Goal: Information Seeking & Learning: Learn about a topic

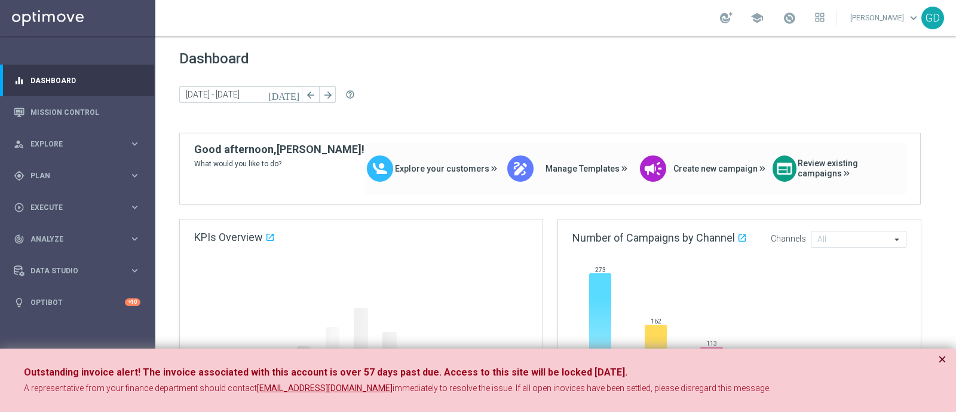
click at [942, 355] on button "×" at bounding box center [943, 359] width 8 height 14
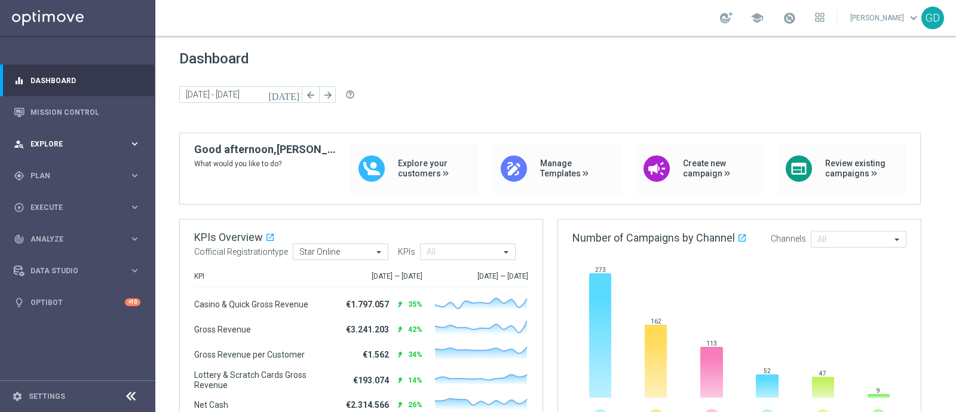
click at [50, 147] on span "Explore" at bounding box center [79, 143] width 99 height 7
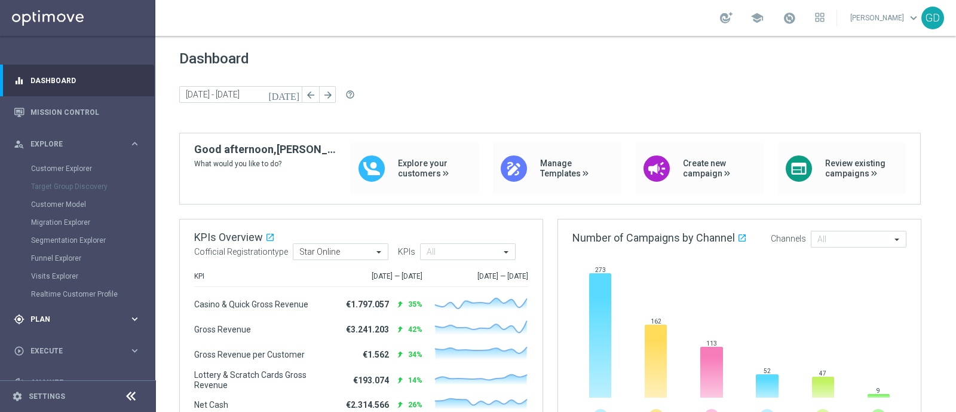
click at [41, 317] on span "Plan" at bounding box center [79, 319] width 99 height 7
click at [56, 200] on link "Target Groups" at bounding box center [77, 200] width 93 height 10
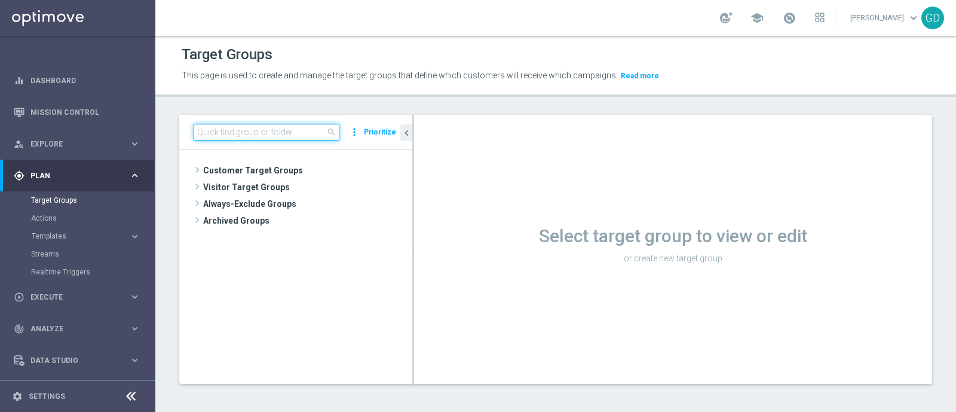
click at [216, 126] on input at bounding box center [267, 132] width 146 height 17
paste input "Star 2PP Sport Top"
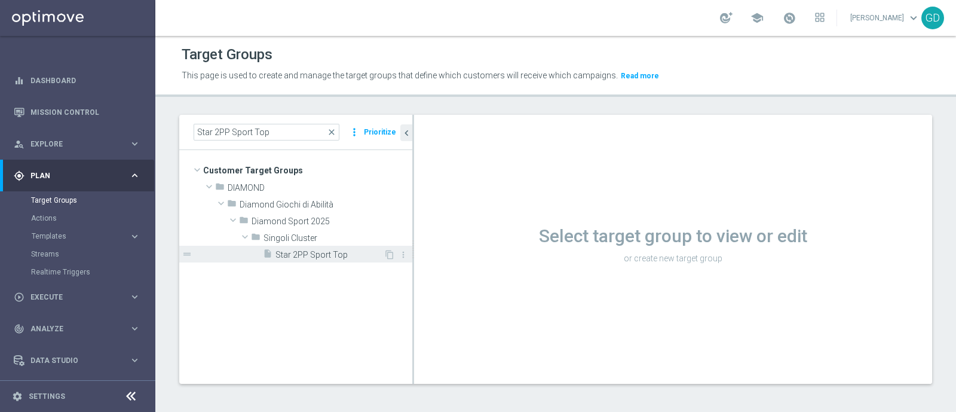
click at [311, 255] on span "Star 2PP Sport Top" at bounding box center [330, 255] width 108 height 10
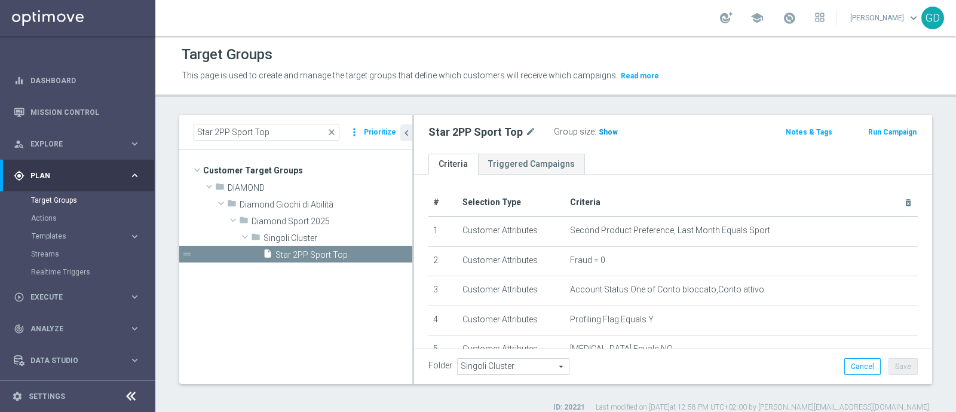
click at [604, 134] on span "Show" at bounding box center [608, 132] width 19 height 8
click at [600, 130] on span "64" at bounding box center [605, 133] width 11 height 11
click at [796, 16] on span at bounding box center [789, 17] width 13 height 13
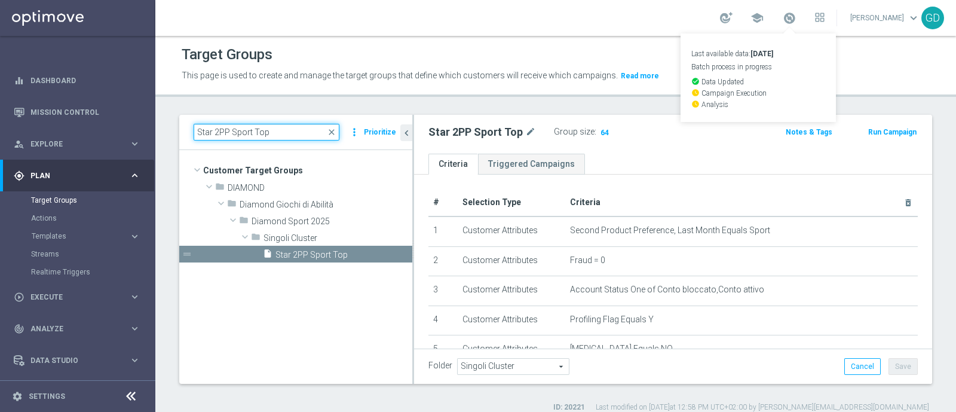
drag, startPoint x: 268, startPoint y: 135, endPoint x: 161, endPoint y: 130, distance: 107.7
click at [161, 130] on div "Star 2PP Sport Top close more_vert Prioritize Customer Target Groups library_ad…" at bounding box center [555, 264] width 801 height 298
paste input "High"
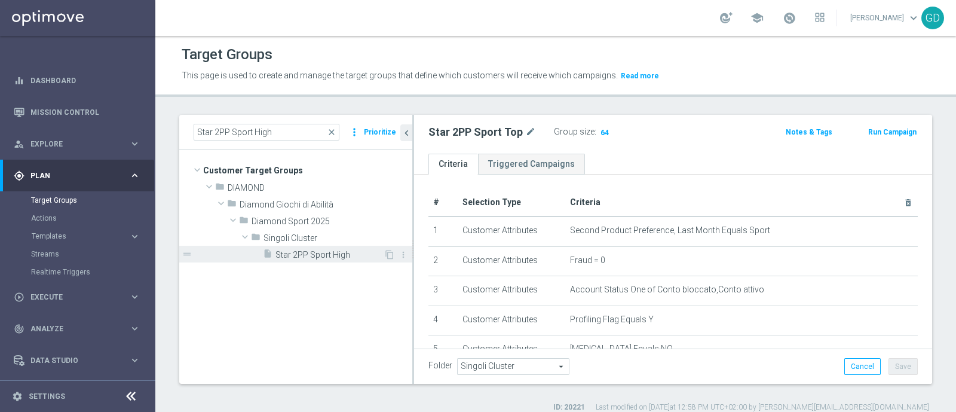
click at [318, 252] on span "Star 2PP Sport High" at bounding box center [330, 255] width 108 height 10
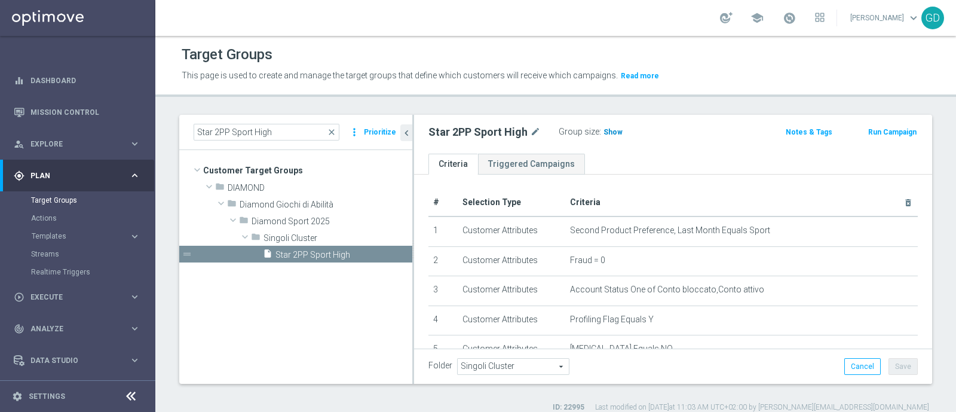
click at [610, 134] on span "Show" at bounding box center [613, 132] width 19 height 8
click at [610, 133] on span "129" at bounding box center [611, 133] width 15 height 11
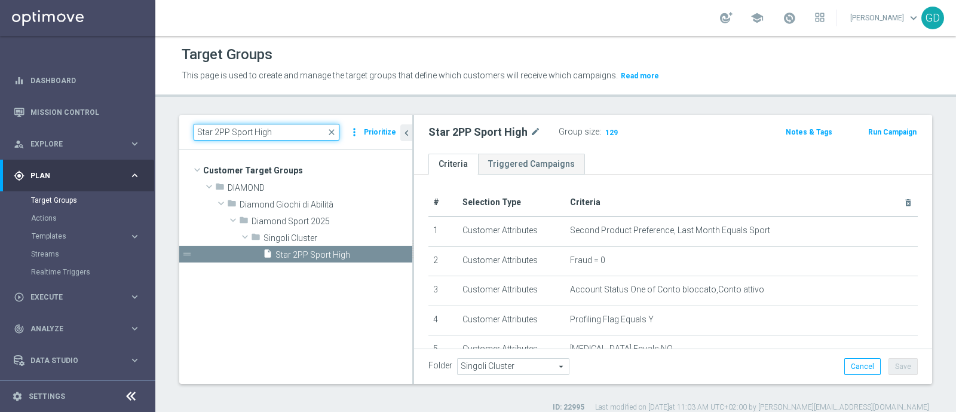
drag, startPoint x: 277, startPoint y: 131, endPoint x: 169, endPoint y: 130, distance: 108.2
click at [169, 130] on div "Star 2PP Sport High close more_vert Prioritize Customer Target Groups library_a…" at bounding box center [555, 264] width 801 height 298
paste input "Med"
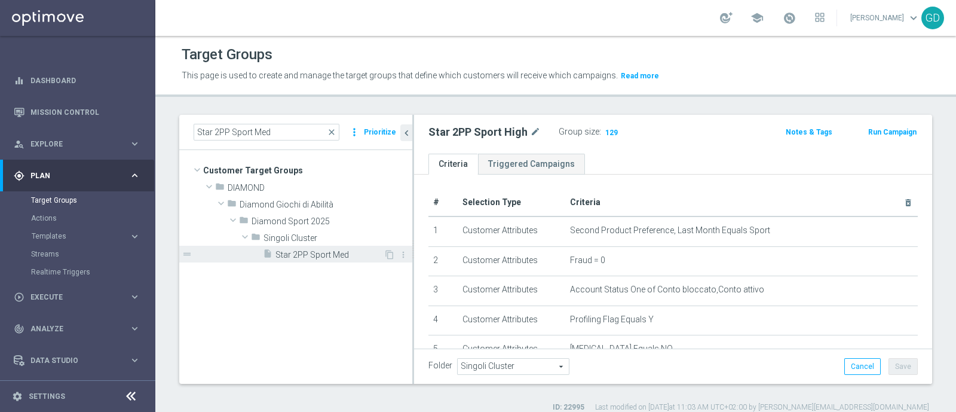
click at [335, 256] on span "Star 2PP Sport Med" at bounding box center [330, 255] width 108 height 10
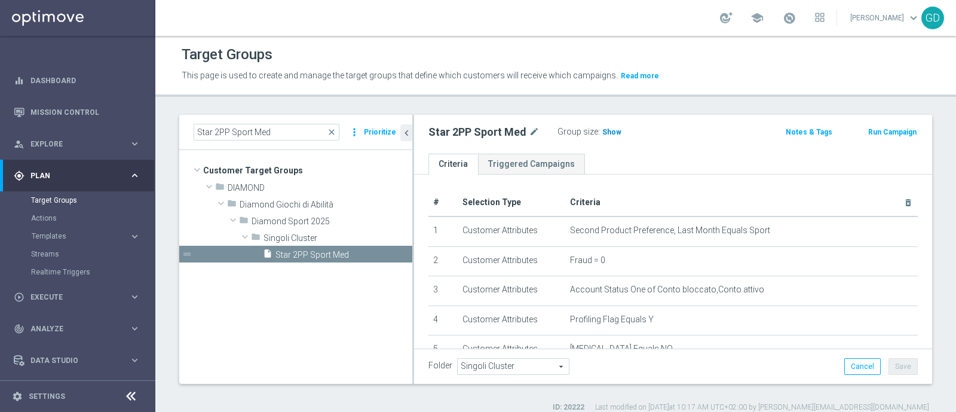
click at [612, 132] on span "Show" at bounding box center [612, 132] width 19 height 8
click at [796, 19] on span at bounding box center [789, 17] width 13 height 13
click at [607, 132] on span "194" at bounding box center [610, 133] width 15 height 11
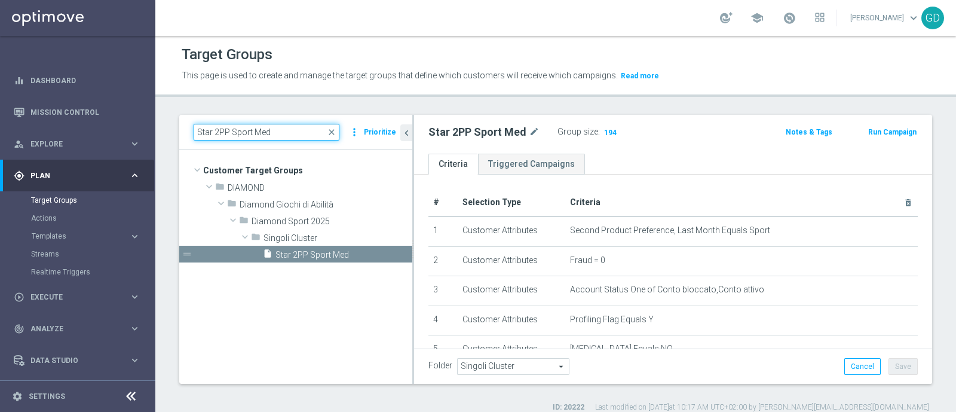
drag, startPoint x: 277, startPoint y: 126, endPoint x: 154, endPoint y: 130, distance: 122.6
click at [157, 130] on div "Star 2PP Sport Med close more_vert Prioritize Customer Target Groups library_ad…" at bounding box center [555, 264] width 801 height 298
paste input "Low"
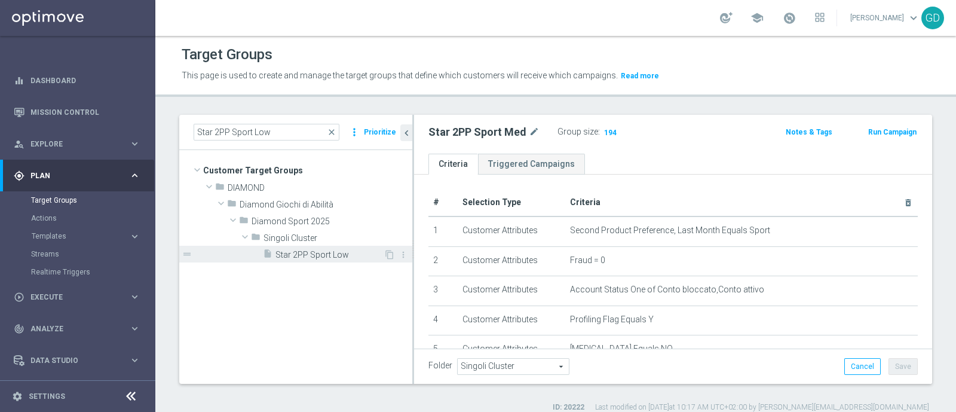
click at [320, 252] on span "Star 2PP Sport Low" at bounding box center [330, 255] width 108 height 10
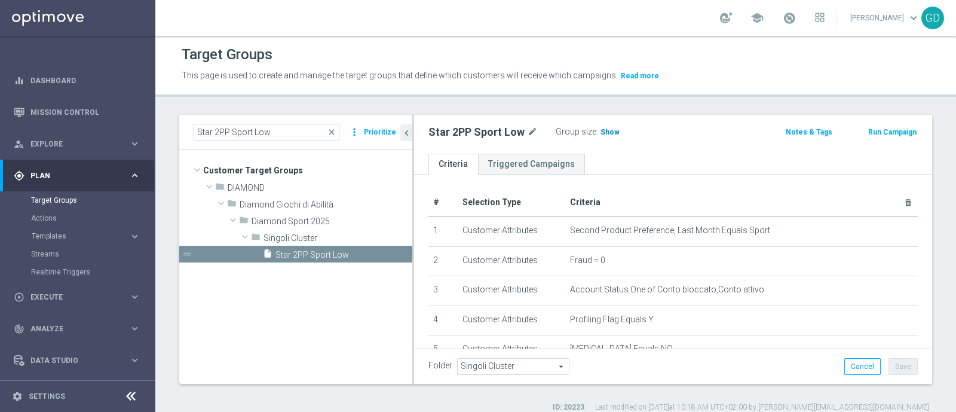
click at [604, 132] on span "Show" at bounding box center [610, 132] width 19 height 8
click at [606, 133] on span "255" at bounding box center [608, 133] width 15 height 11
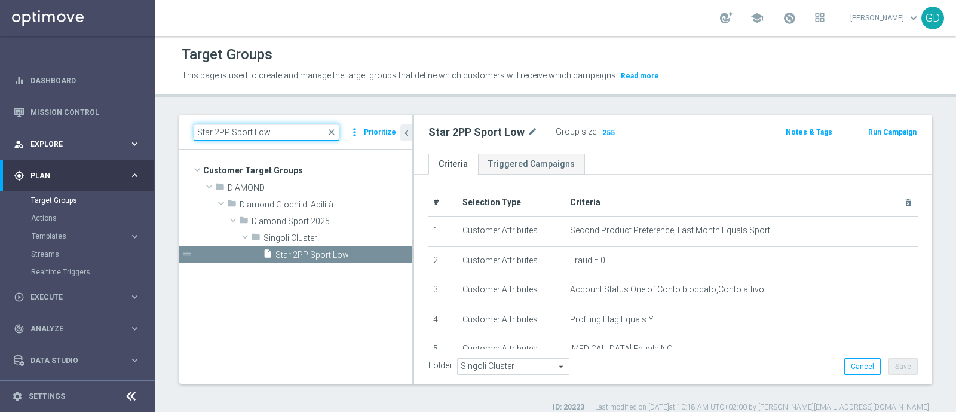
drag, startPoint x: 284, startPoint y: 132, endPoint x: 137, endPoint y: 156, distance: 148.4
click at [137, 156] on main "equalizer Dashboard Mission Control" at bounding box center [478, 206] width 956 height 412
paste input "Virtual High"
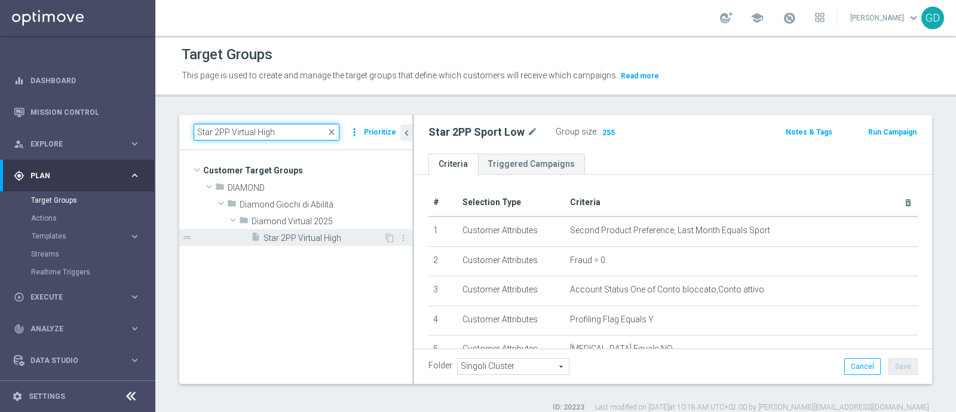
type input "Star 2PP Virtual High"
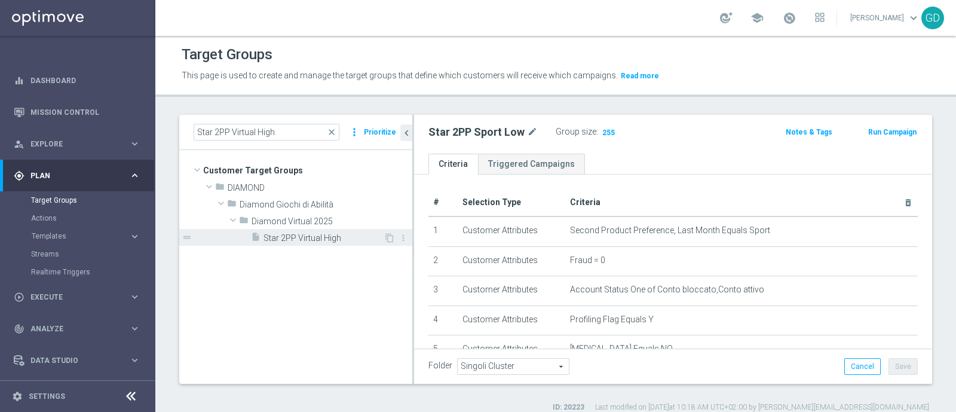
click at [287, 234] on span "Star 2PP Virtual High" at bounding box center [324, 238] width 120 height 10
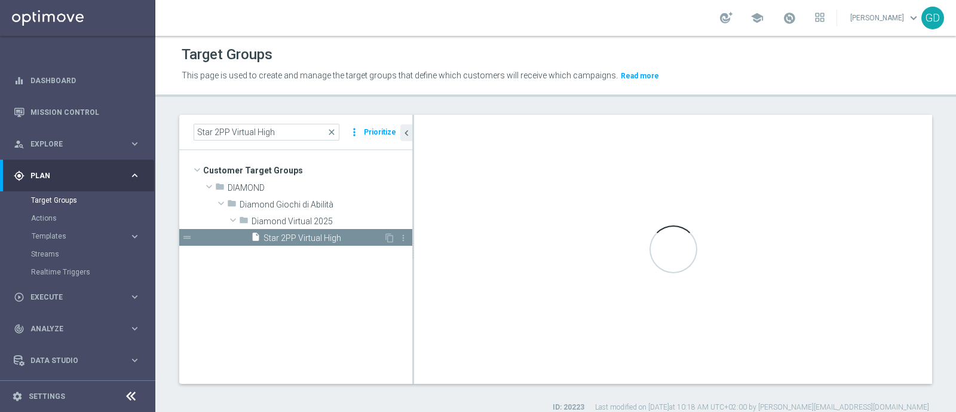
type input "Diamond Virtual 2025"
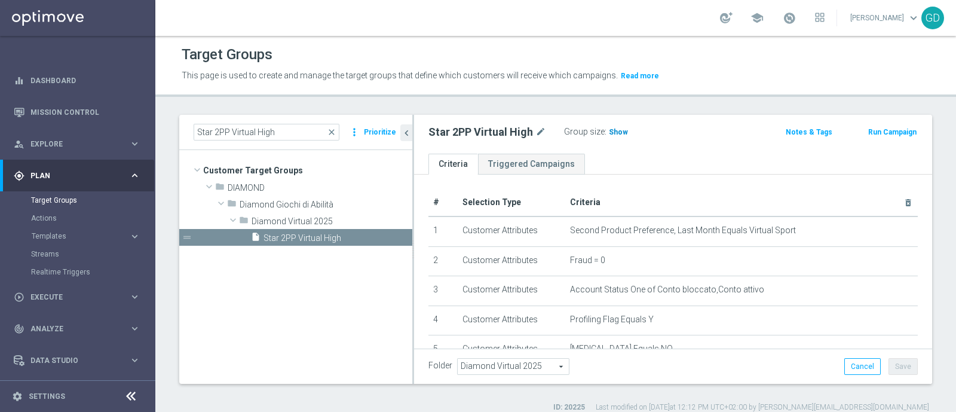
click at [613, 132] on span "Show" at bounding box center [618, 132] width 19 height 8
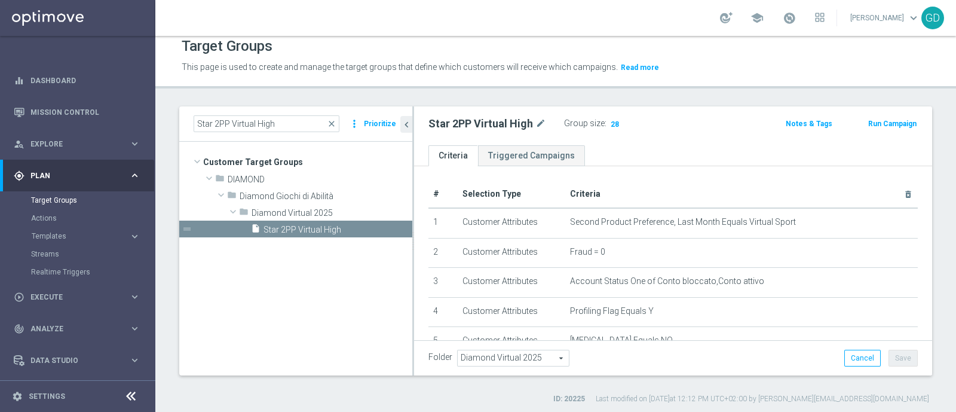
scroll to position [4, 0]
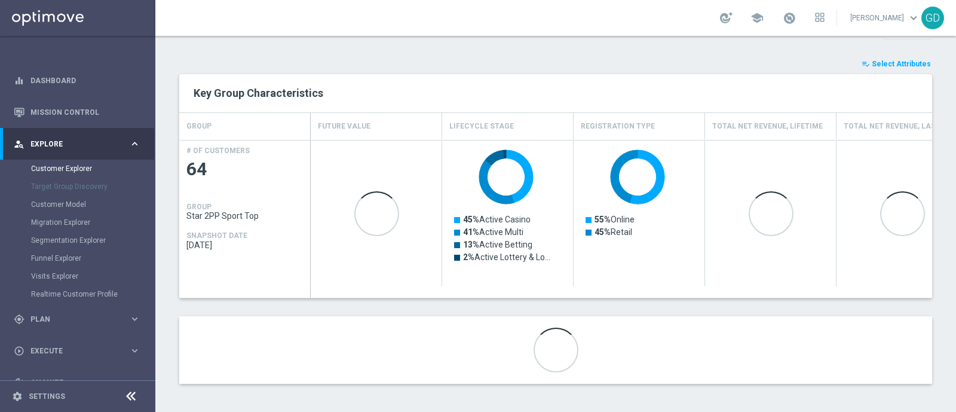
scroll to position [378, 0]
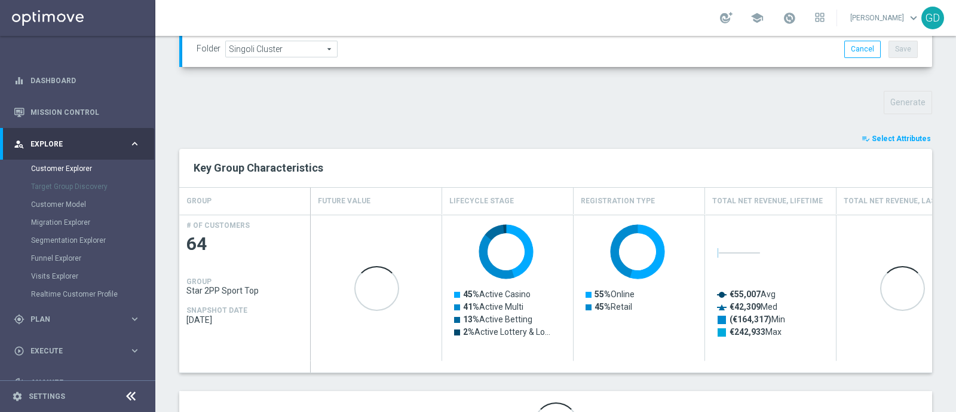
click at [881, 137] on span "Select Attributes" at bounding box center [901, 139] width 59 height 8
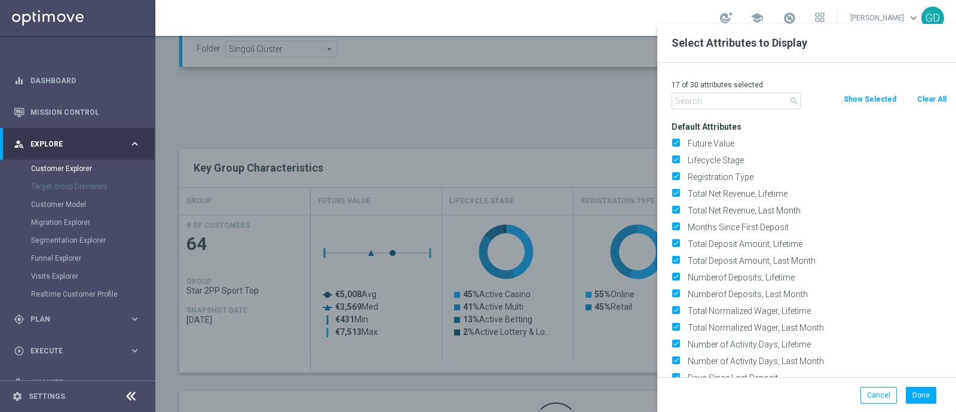
click at [925, 100] on button "Clear All" at bounding box center [932, 99] width 32 height 13
checkbox input "false"
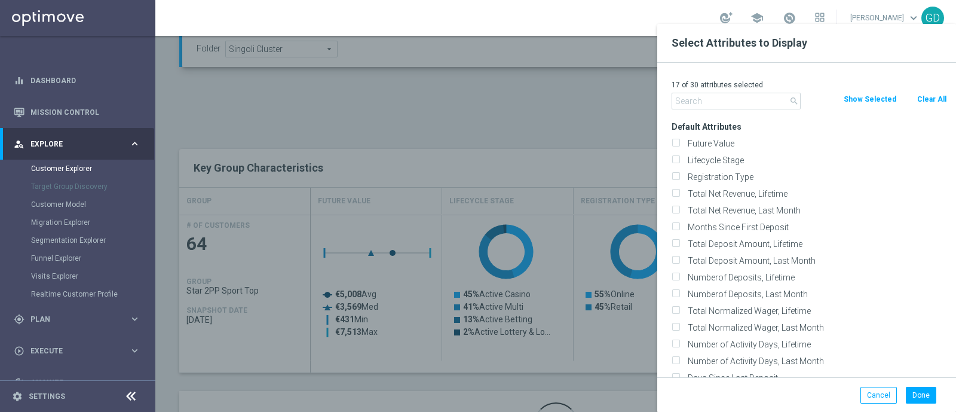
checkbox input "false"
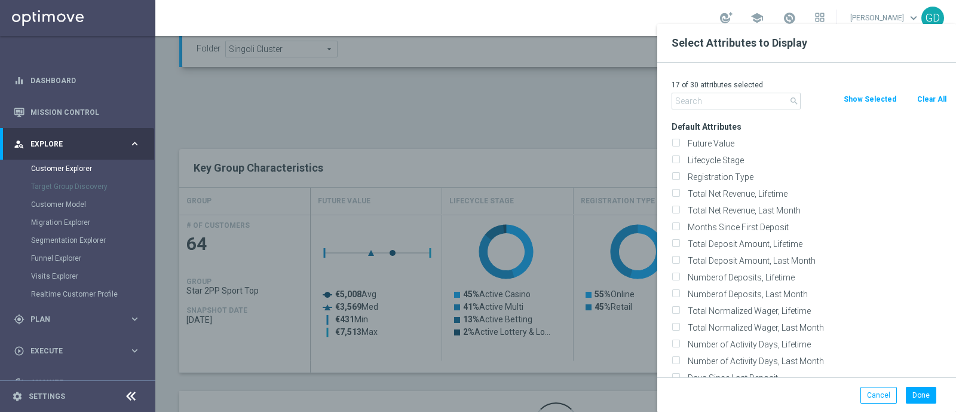
checkbox input "false"
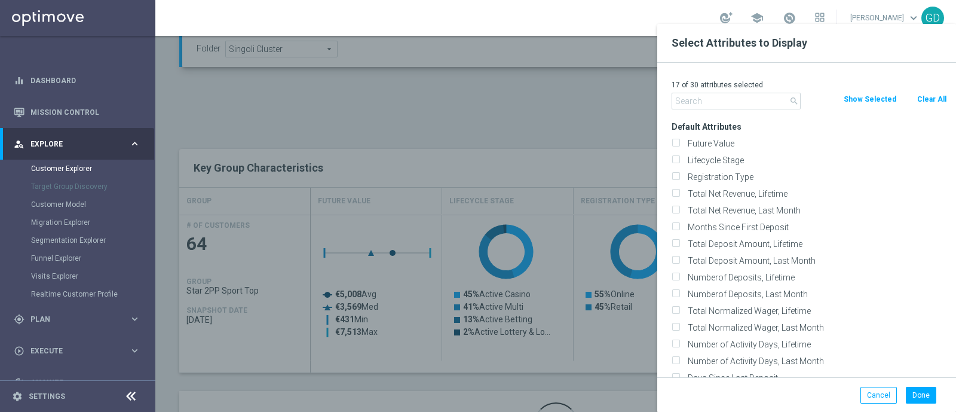
checkbox input "false"
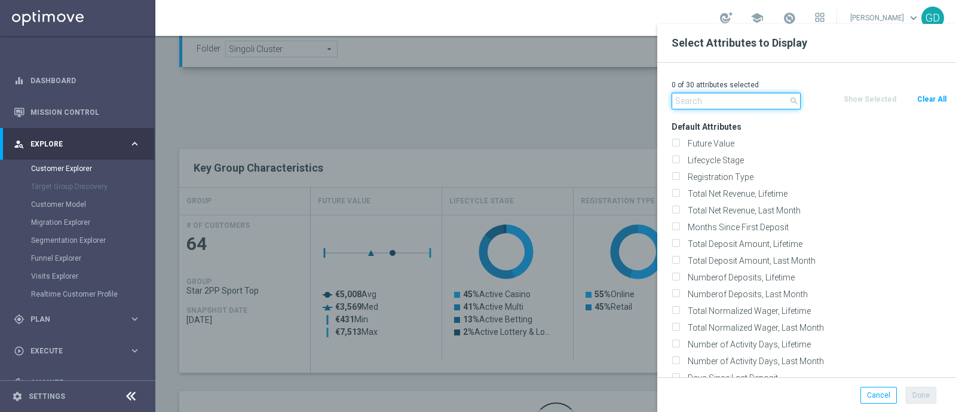
click at [753, 101] on input "text" at bounding box center [736, 101] width 129 height 17
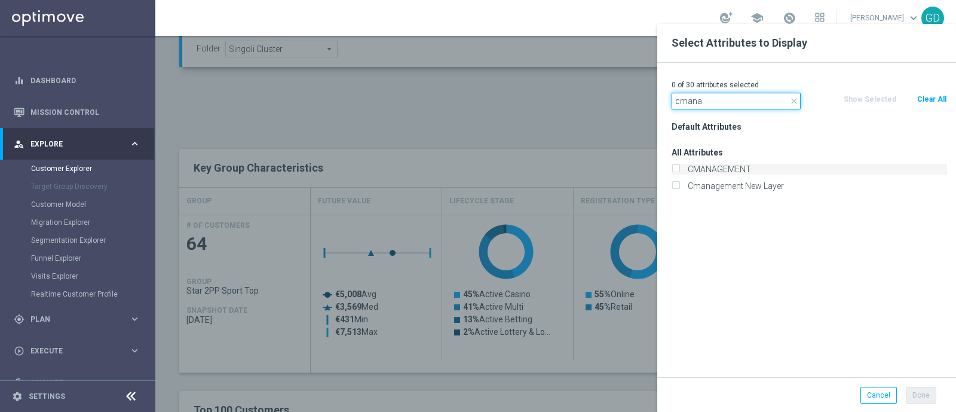
type input "cmana"
click at [677, 170] on input "CMANAGEMENT" at bounding box center [676, 171] width 8 height 8
checkbox input "true"
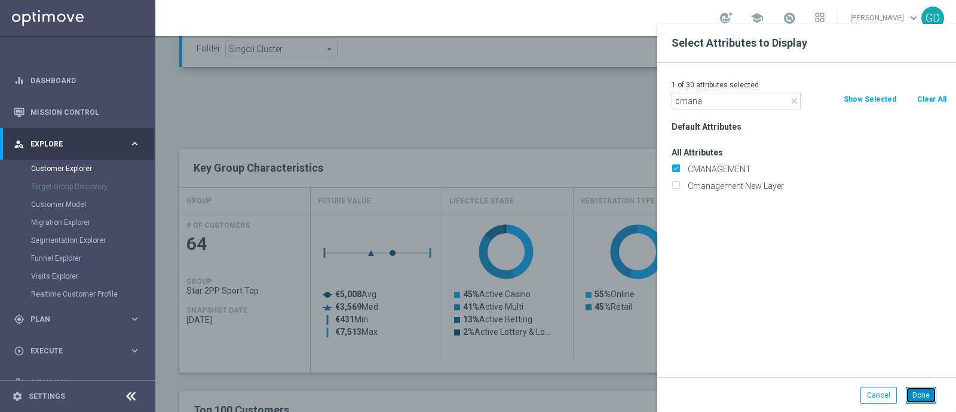
click at [920, 396] on button "Done" at bounding box center [921, 395] width 30 height 17
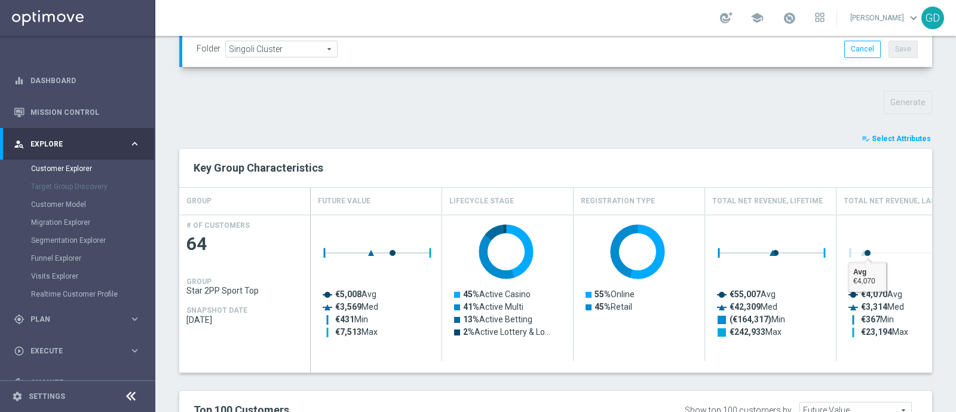
type input "Search"
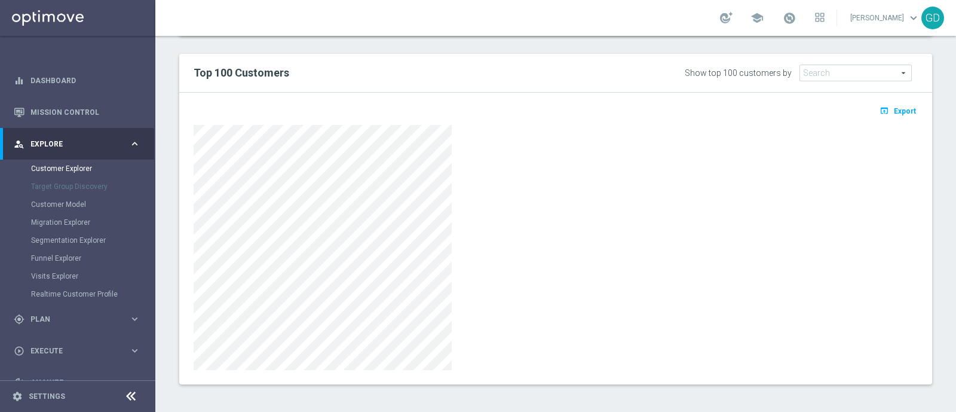
scroll to position [704, 0]
click at [899, 108] on span "Export" at bounding box center [905, 110] width 22 height 8
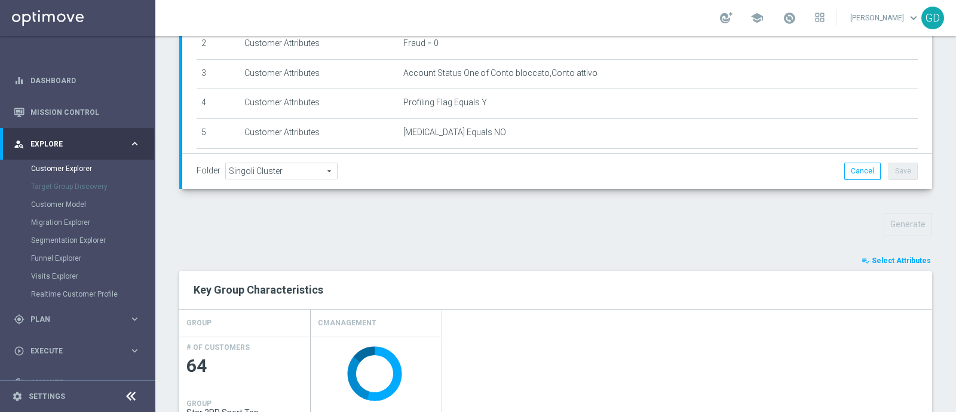
scroll to position [0, 0]
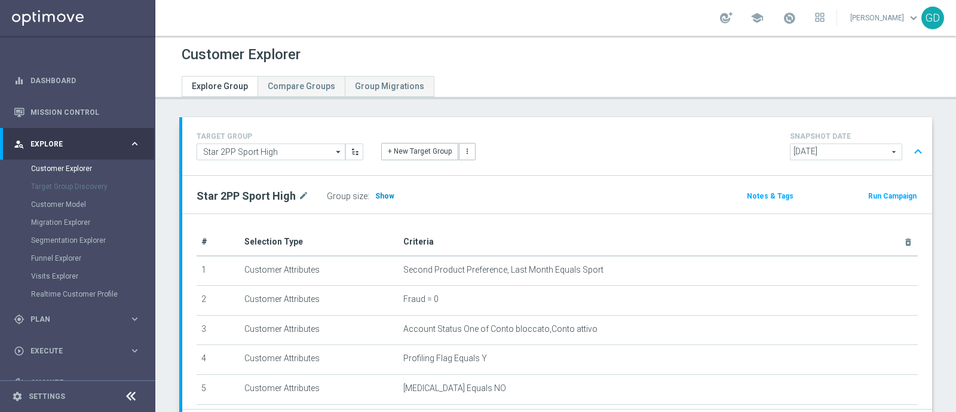
click at [376, 192] on span "Show" at bounding box center [384, 196] width 19 height 8
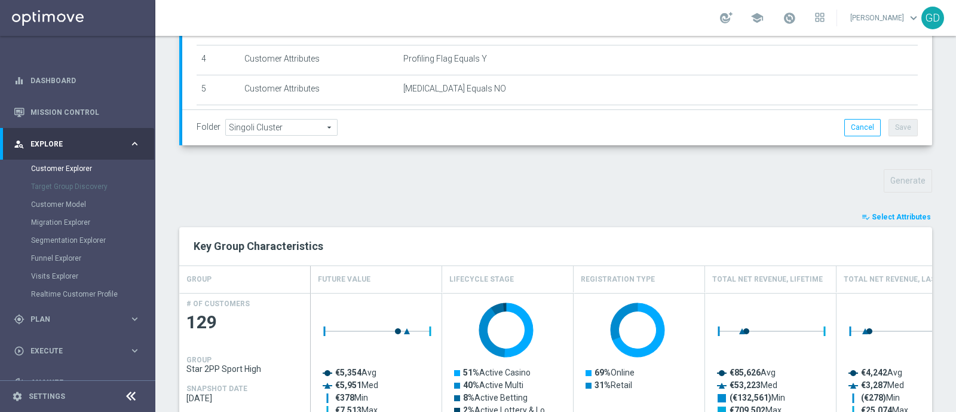
scroll to position [378, 0]
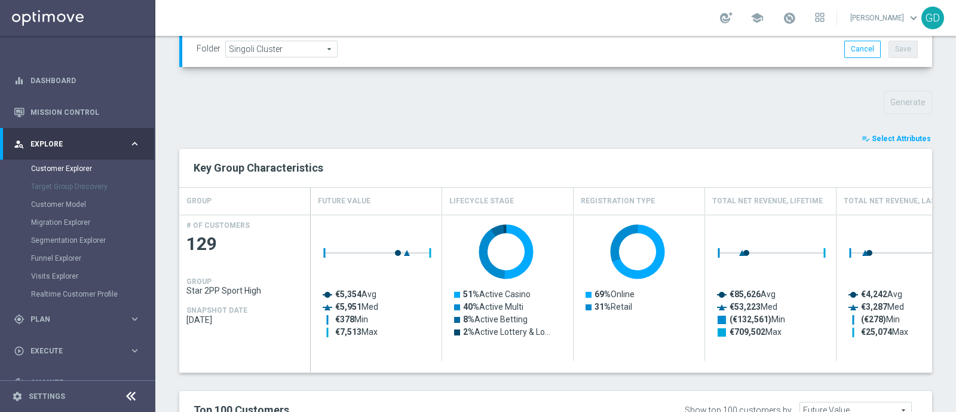
click at [906, 135] on span "Select Attributes" at bounding box center [901, 139] width 59 height 8
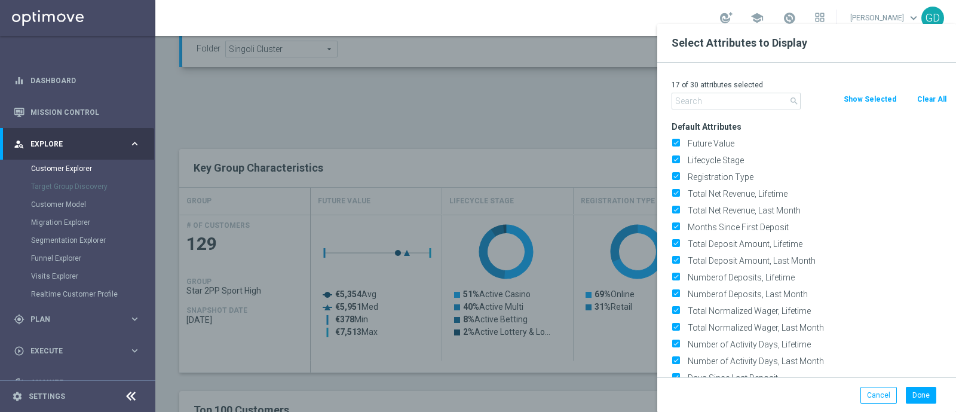
click at [934, 97] on button "Clear All" at bounding box center [932, 99] width 32 height 13
checkbox input "false"
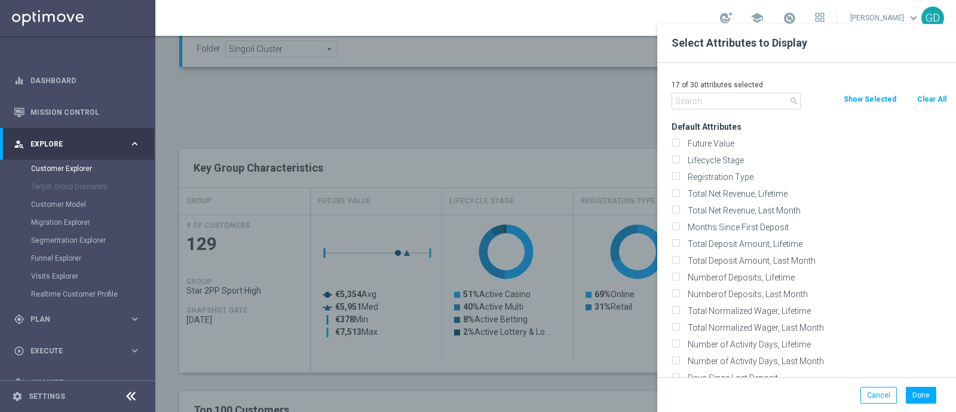
checkbox input "false"
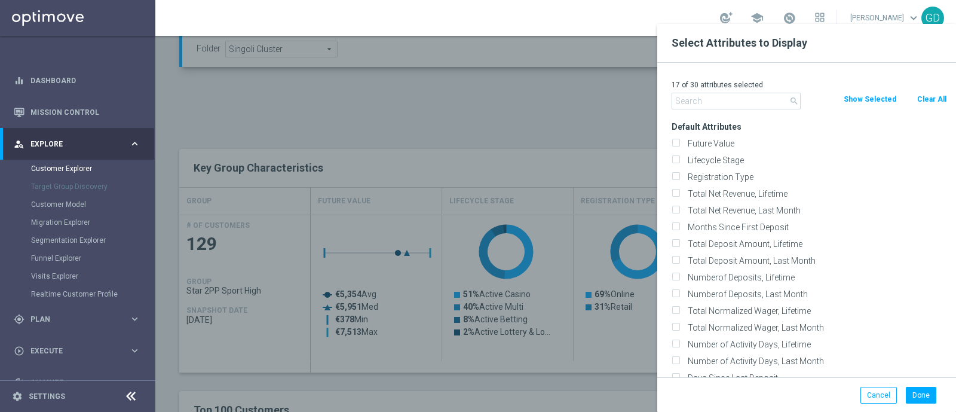
checkbox input "false"
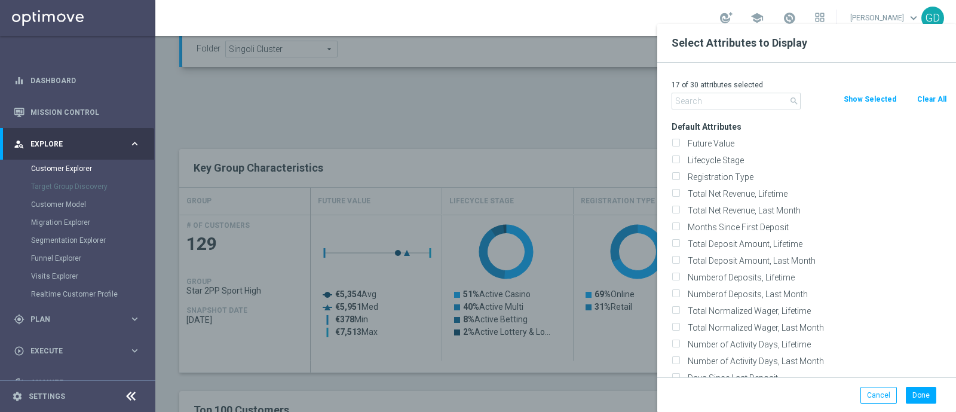
checkbox input "false"
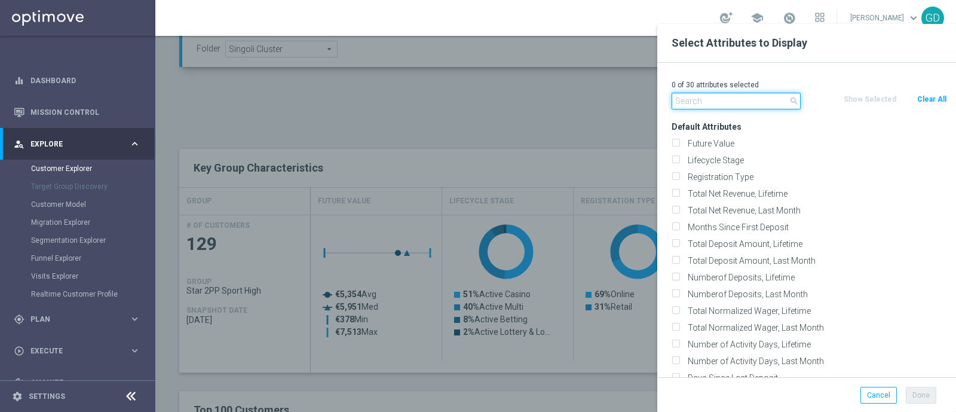
click at [750, 97] on input "text" at bounding box center [736, 101] width 129 height 17
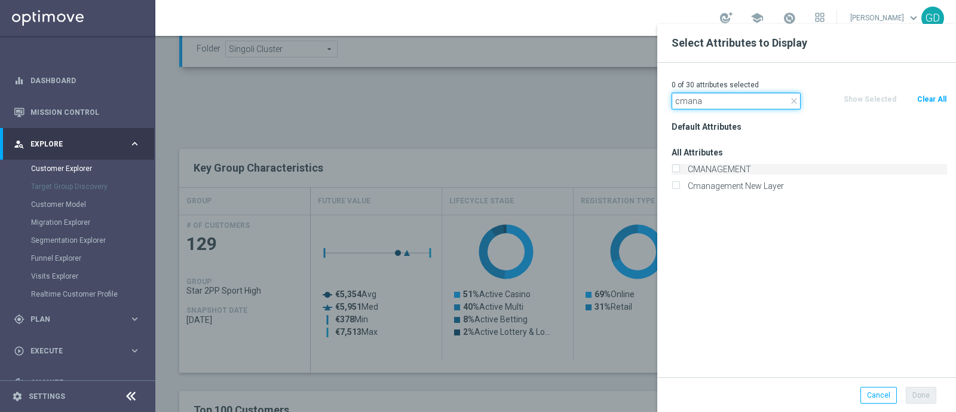
type input "cmana"
click at [677, 167] on input "CMANAGEMENT" at bounding box center [676, 171] width 8 height 8
checkbox input "true"
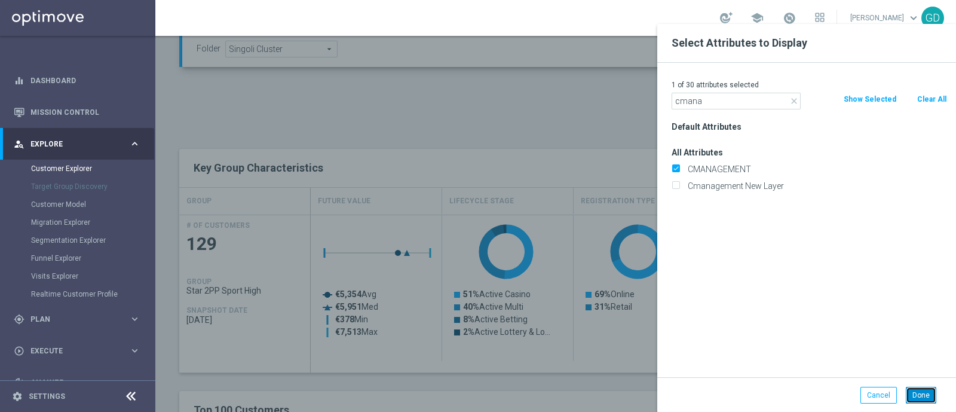
click at [918, 395] on button "Done" at bounding box center [921, 395] width 30 height 17
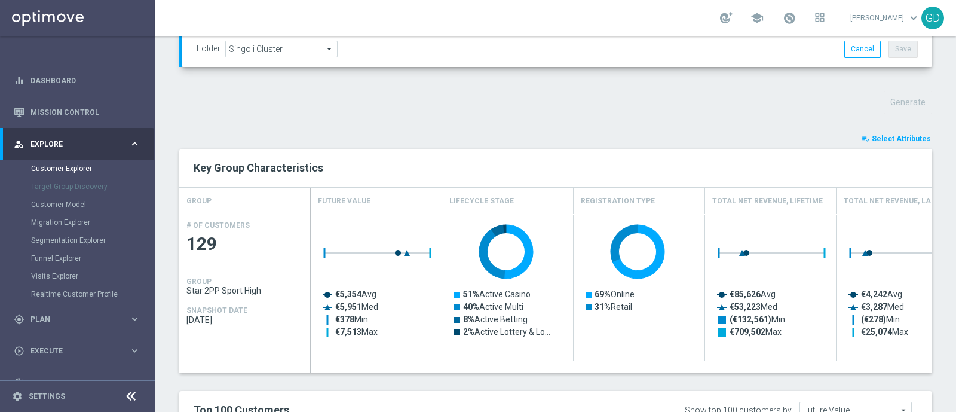
type input "Search"
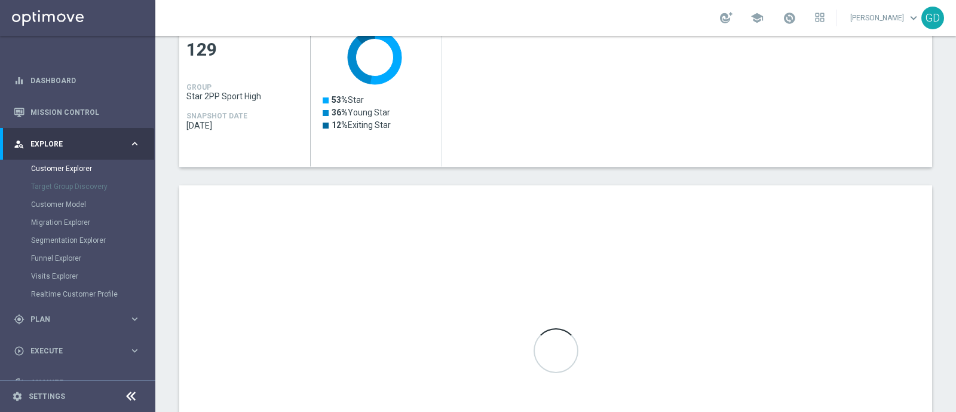
scroll to position [704, 0]
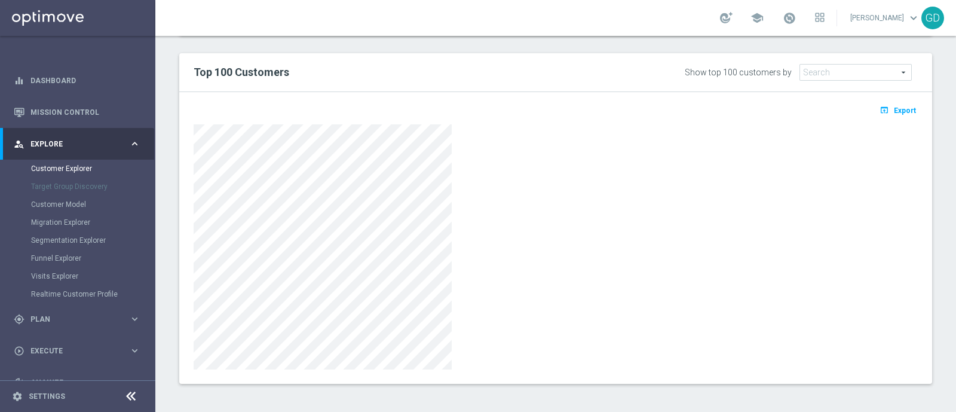
click at [896, 106] on span "Export" at bounding box center [905, 110] width 22 height 8
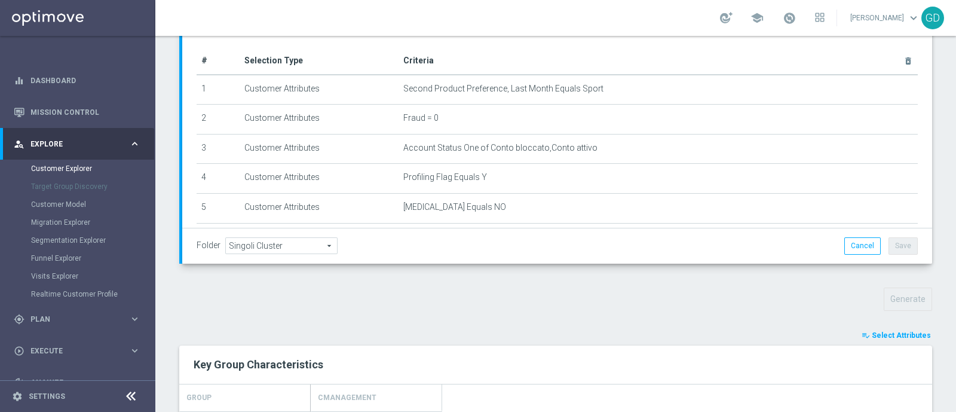
scroll to position [0, 0]
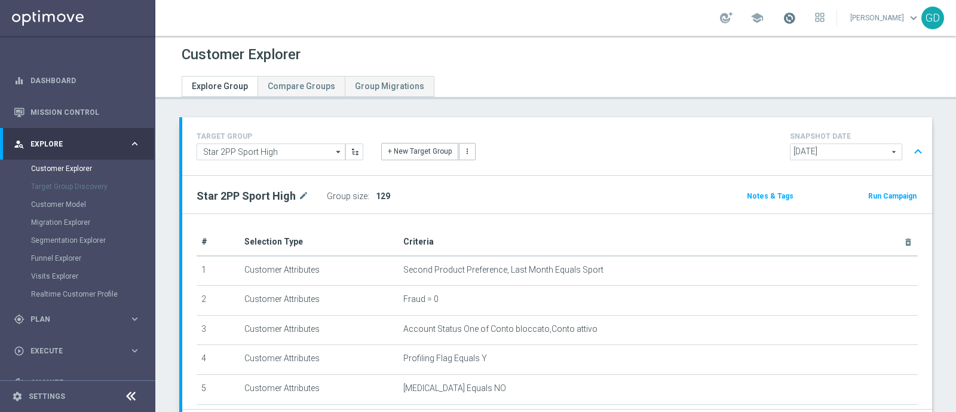
click at [796, 16] on span at bounding box center [789, 17] width 13 height 13
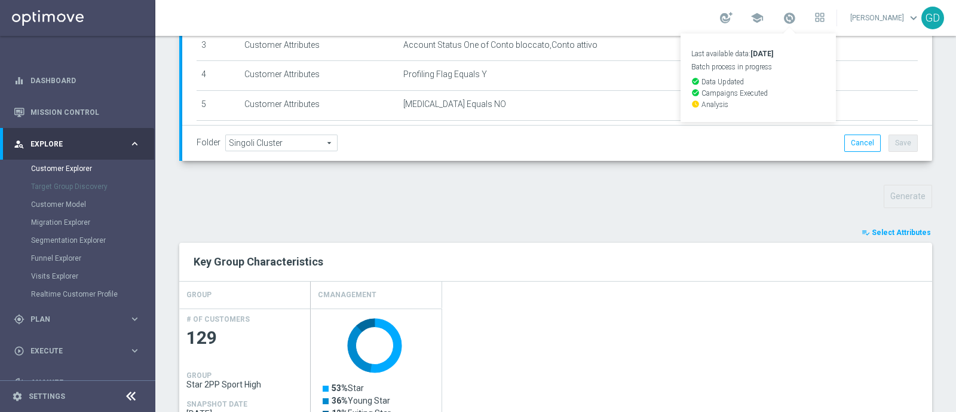
scroll to position [704, 0]
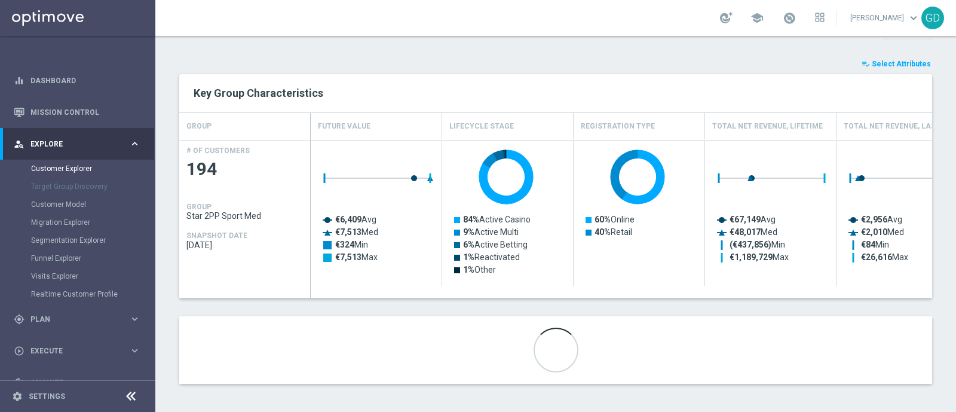
scroll to position [378, 0]
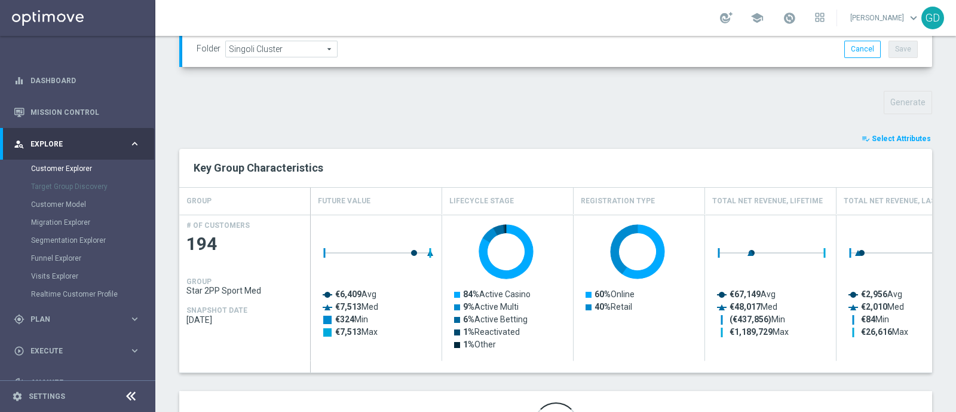
click at [898, 138] on span "Select Attributes" at bounding box center [901, 139] width 59 height 8
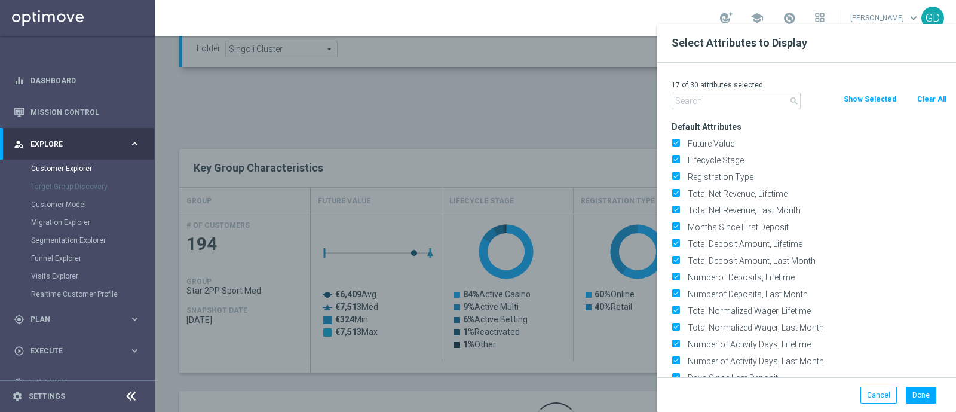
click at [933, 100] on button "Clear All" at bounding box center [932, 99] width 32 height 13
checkbox input "false"
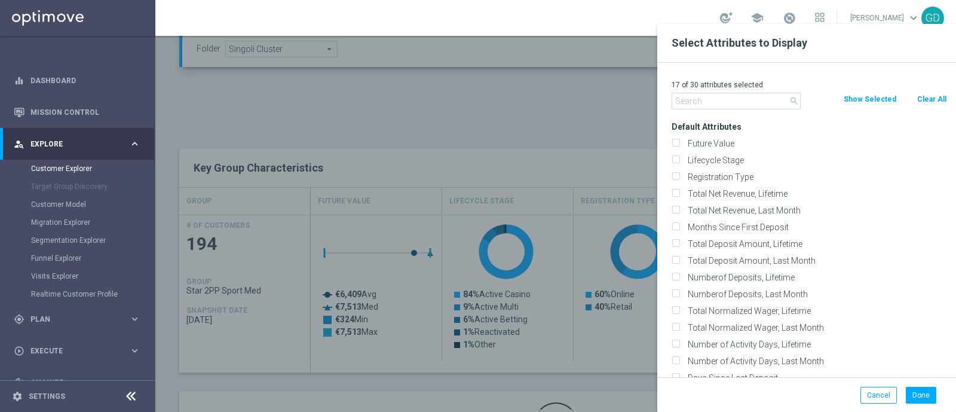
checkbox input "false"
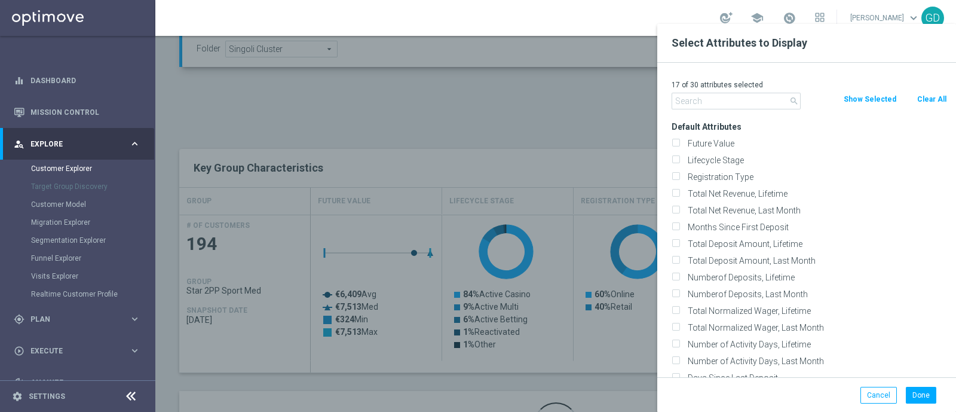
checkbox input "false"
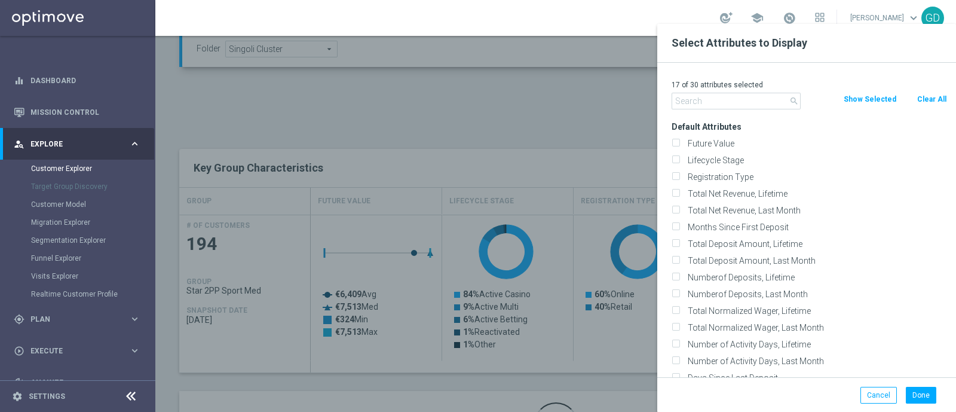
checkbox input "false"
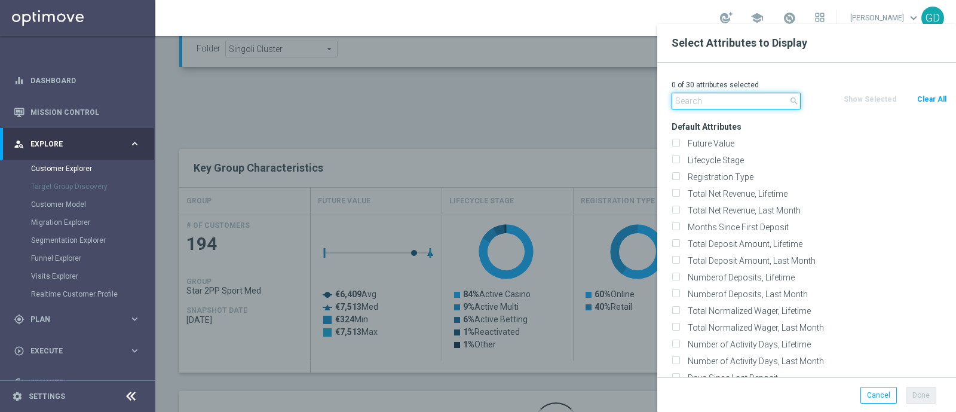
click at [748, 103] on input "text" at bounding box center [736, 101] width 129 height 17
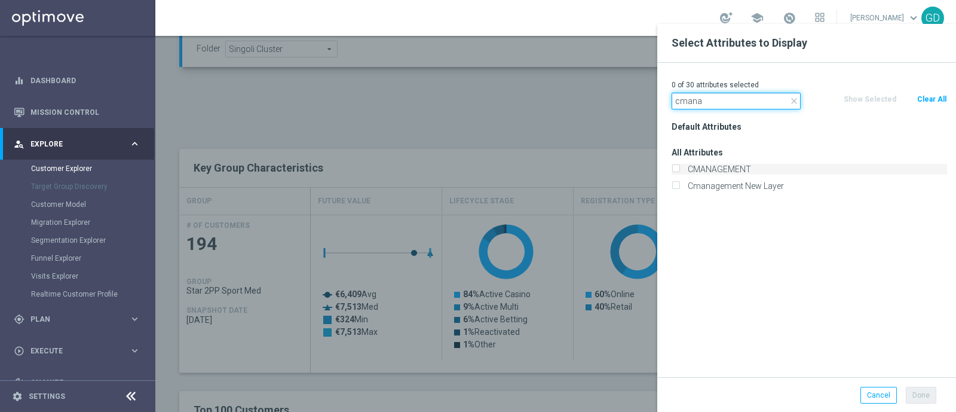
type input "cmana"
click at [677, 167] on input "CMANAGEMENT" at bounding box center [676, 171] width 8 height 8
checkbox input "true"
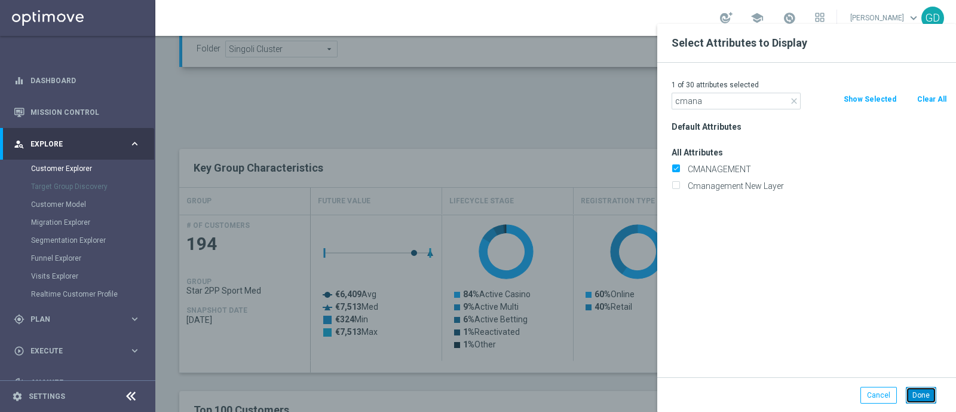
click at [921, 398] on button "Done" at bounding box center [921, 395] width 30 height 17
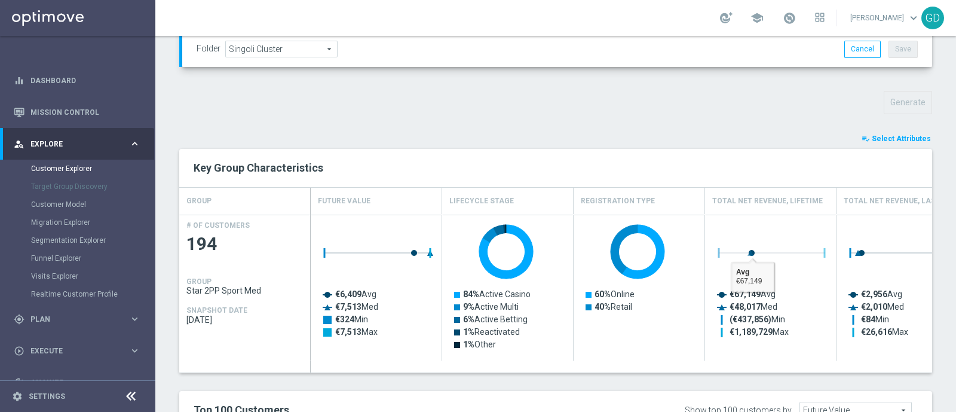
type input "Search"
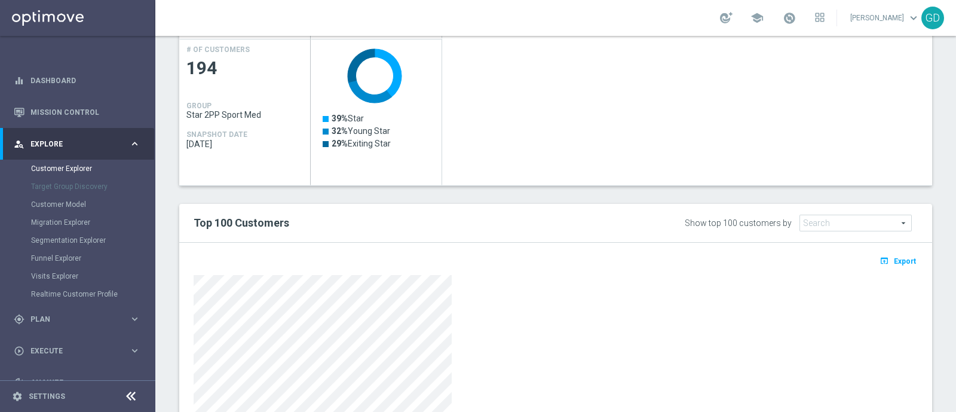
scroll to position [704, 0]
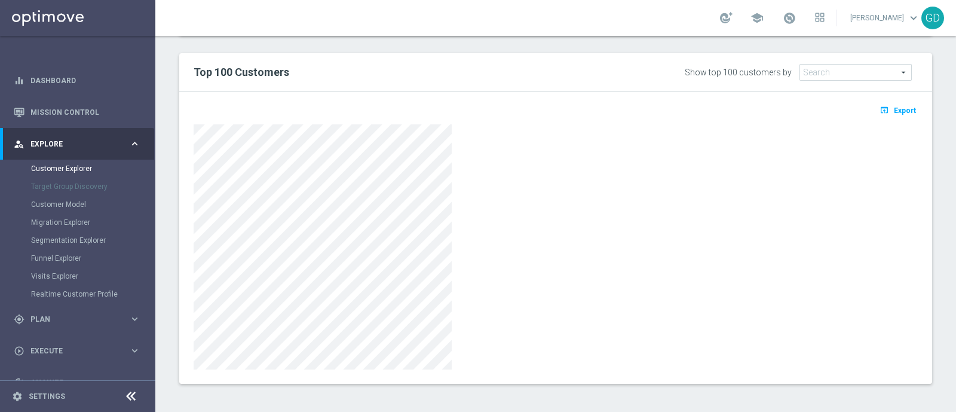
click at [894, 107] on span "Export" at bounding box center [905, 110] width 22 height 8
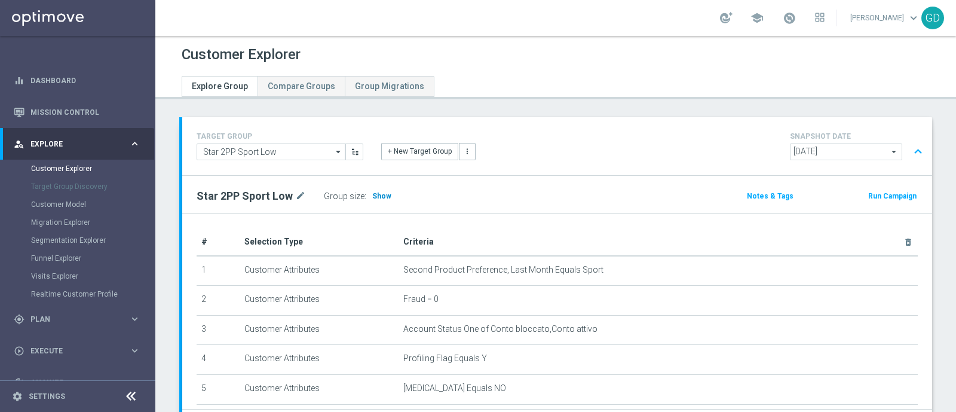
click at [373, 195] on span "Show" at bounding box center [381, 196] width 19 height 8
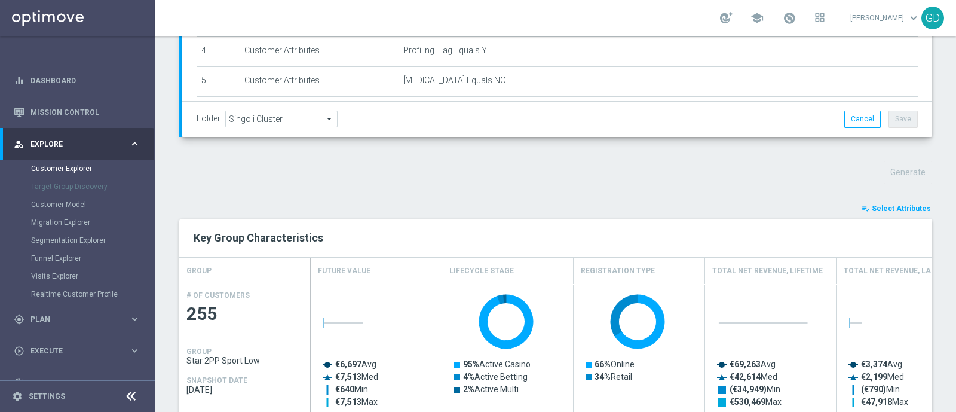
scroll to position [311, 0]
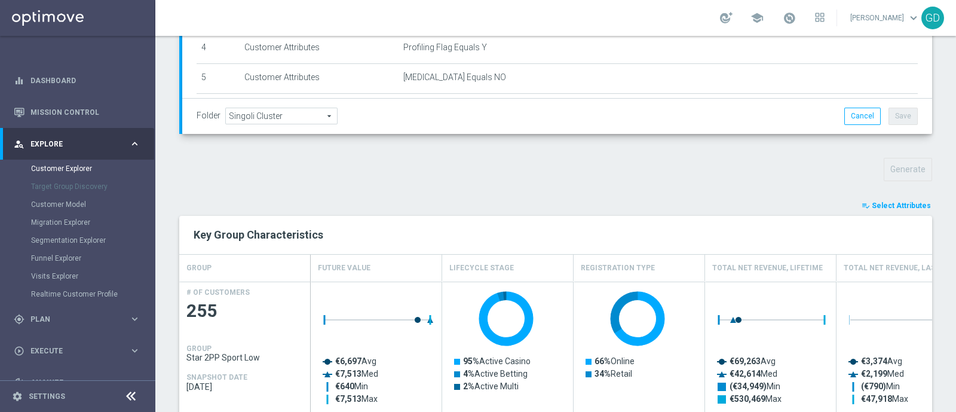
click at [913, 207] on span "Select Attributes" at bounding box center [901, 205] width 59 height 8
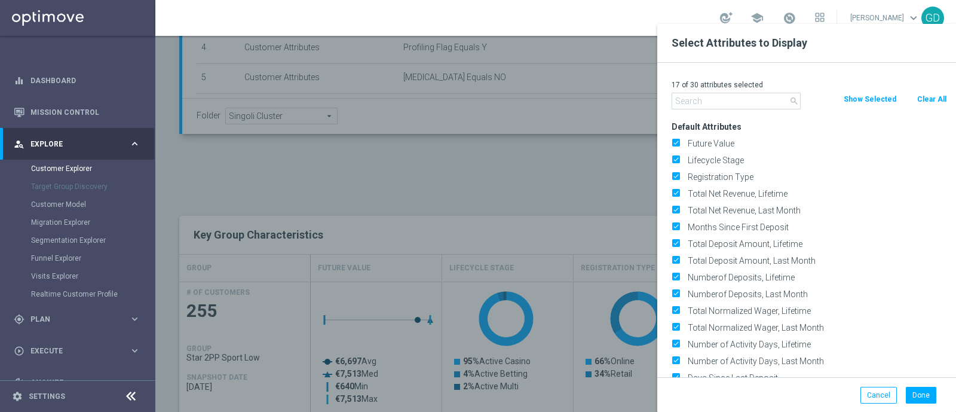
click at [931, 102] on button "Clear All" at bounding box center [932, 99] width 32 height 13
checkbox input "false"
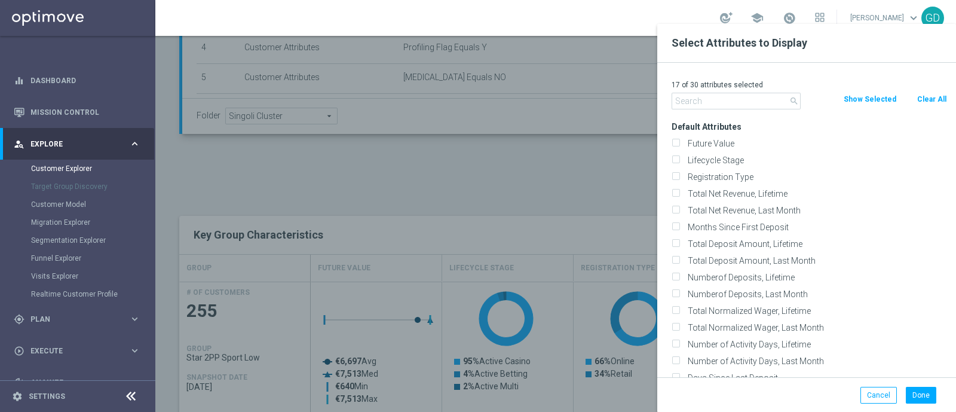
checkbox input "false"
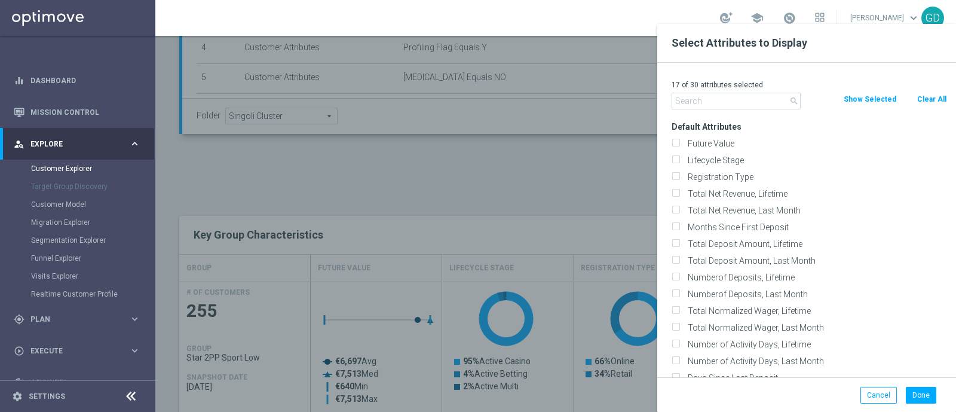
checkbox input "false"
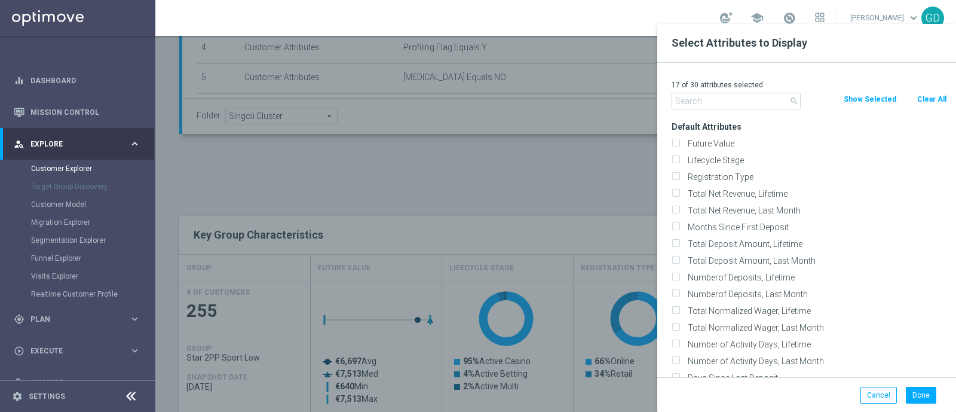
checkbox input "false"
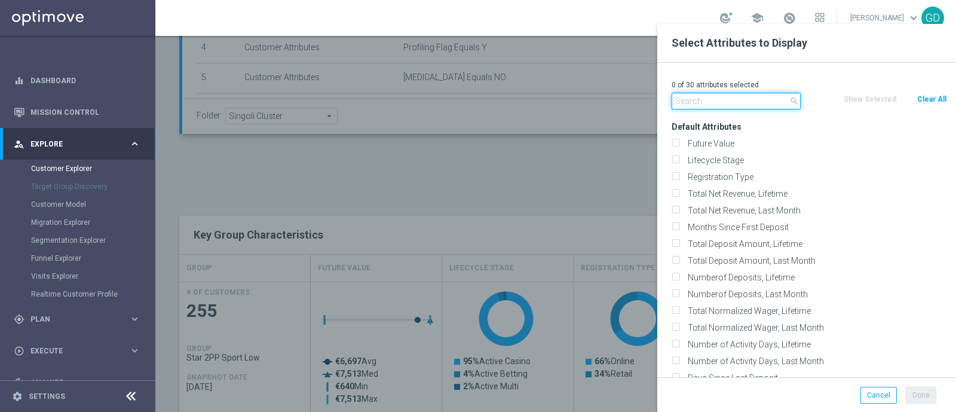
click at [741, 103] on input "text" at bounding box center [736, 101] width 129 height 17
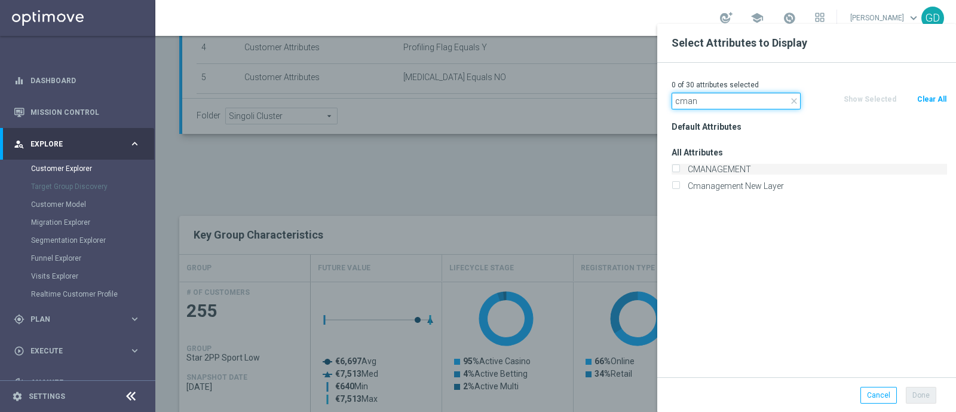
type input "cman"
click at [679, 170] on input "CMANAGEMENT" at bounding box center [676, 171] width 8 height 8
checkbox input "true"
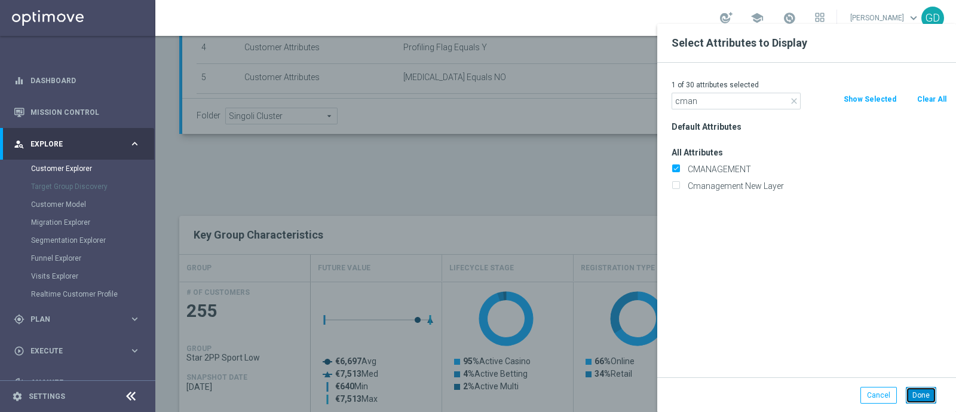
click at [922, 393] on button "Done" at bounding box center [921, 395] width 30 height 17
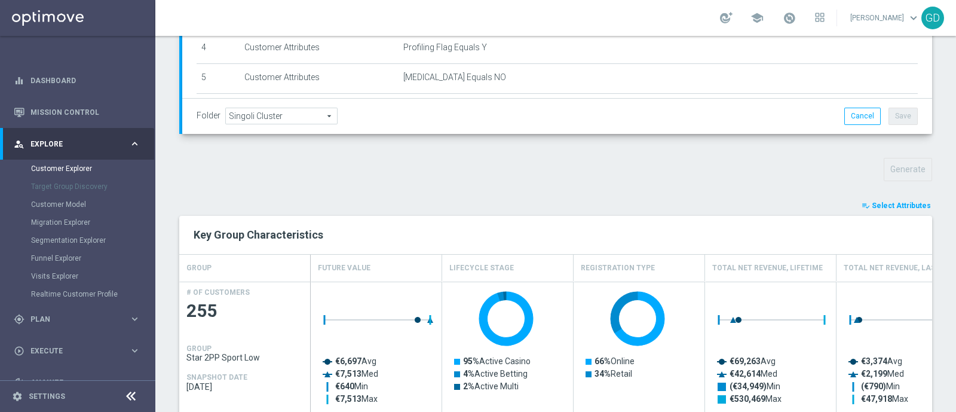
type input "Search"
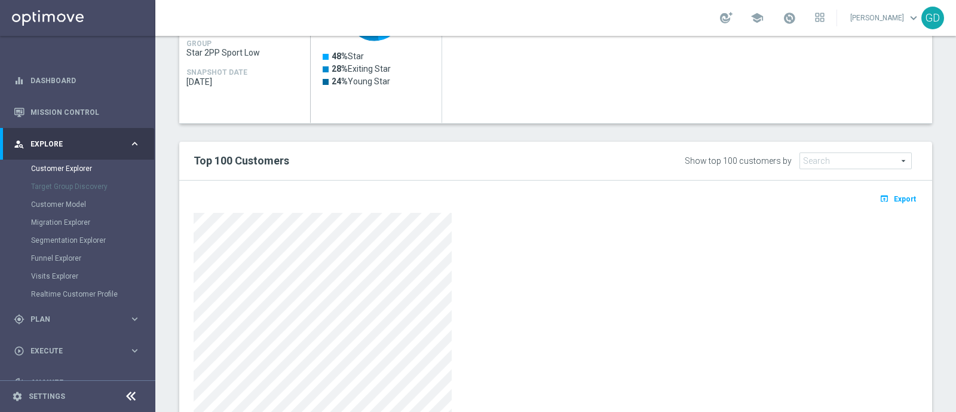
scroll to position [618, 0]
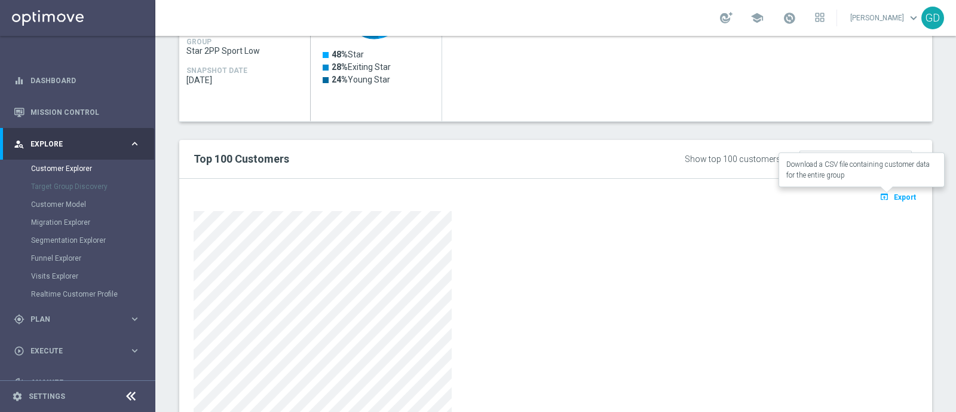
click at [897, 197] on span "Export" at bounding box center [905, 197] width 22 height 8
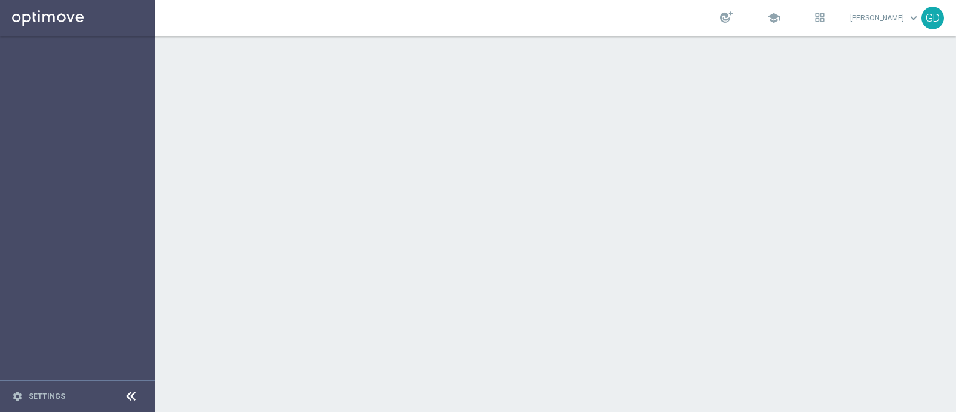
drag, startPoint x: 0, startPoint y: 0, endPoint x: 615, endPoint y: 44, distance: 616.1
click at [615, 44] on div at bounding box center [555, 224] width 801 height 376
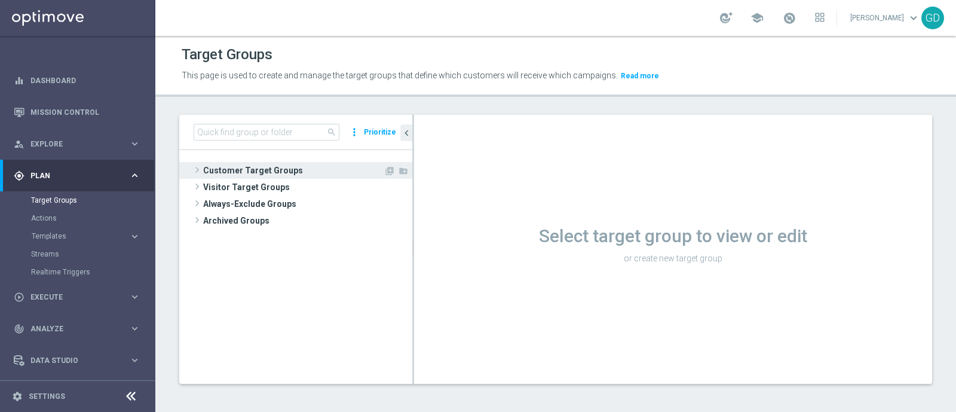
drag, startPoint x: 404, startPoint y: 14, endPoint x: 247, endPoint y: 170, distance: 220.7
click at [378, 16] on div "school [PERSON_NAME] keyboard_arrow_down GD" at bounding box center [555, 18] width 801 height 36
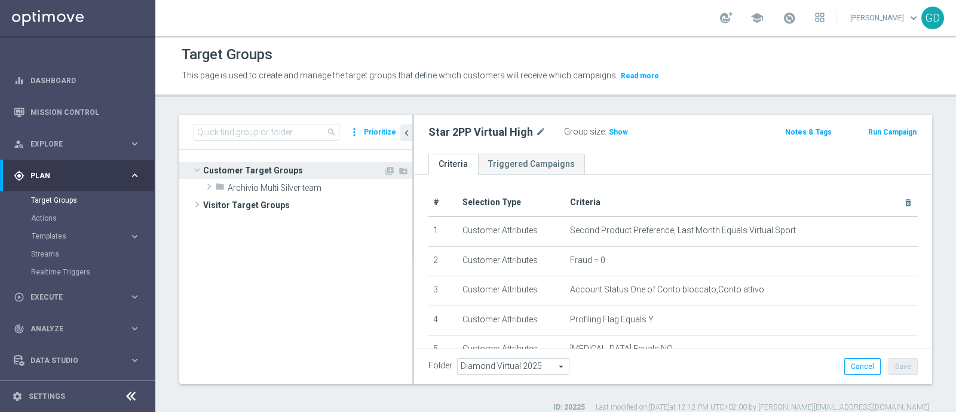
scroll to position [147, 0]
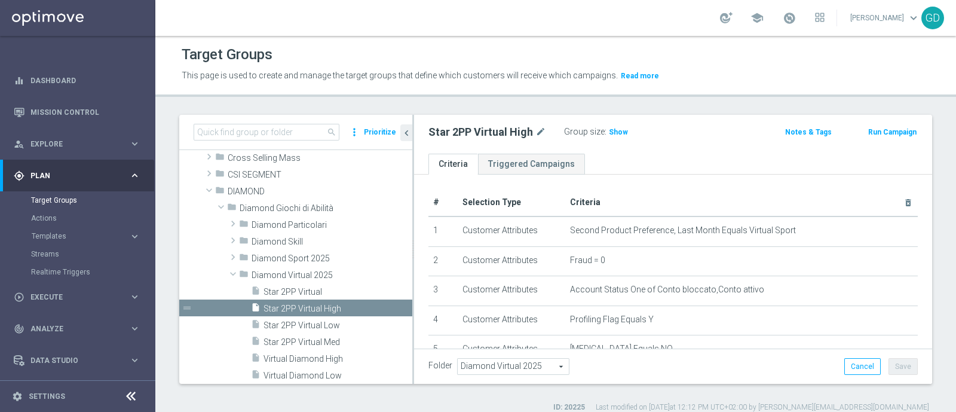
click at [640, 106] on div "Target Groups This page is used to create and manage the target groups that def…" at bounding box center [555, 224] width 801 height 376
click at [619, 133] on span "Show" at bounding box center [618, 132] width 19 height 8
click at [610, 130] on span "28" at bounding box center [615, 133] width 11 height 11
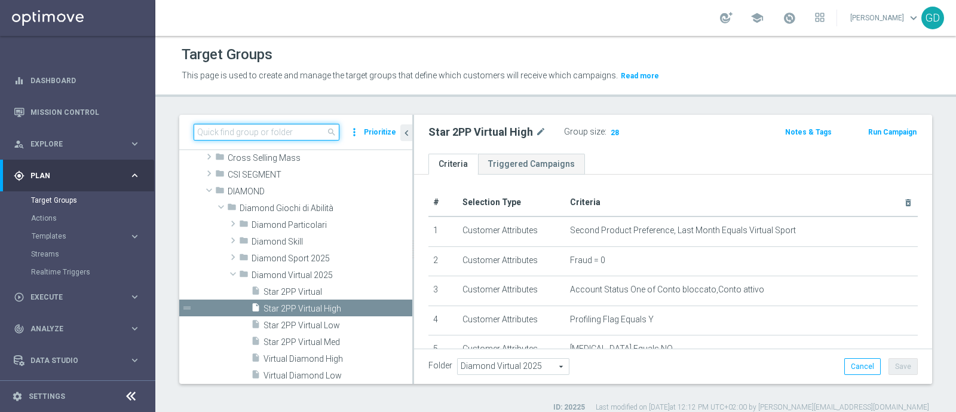
click at [278, 136] on input at bounding box center [267, 132] width 146 height 17
paste input "Star 2PP Virtual Med"
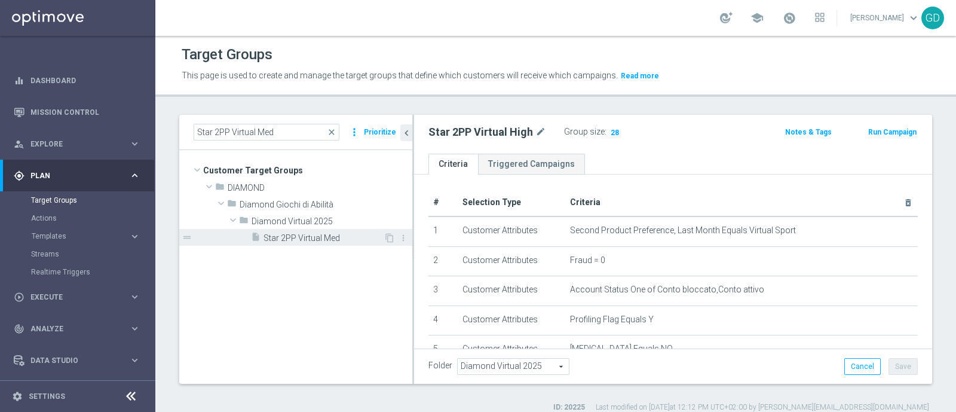
click at [320, 240] on span "Star 2PP Virtual Med" at bounding box center [324, 238] width 120 height 10
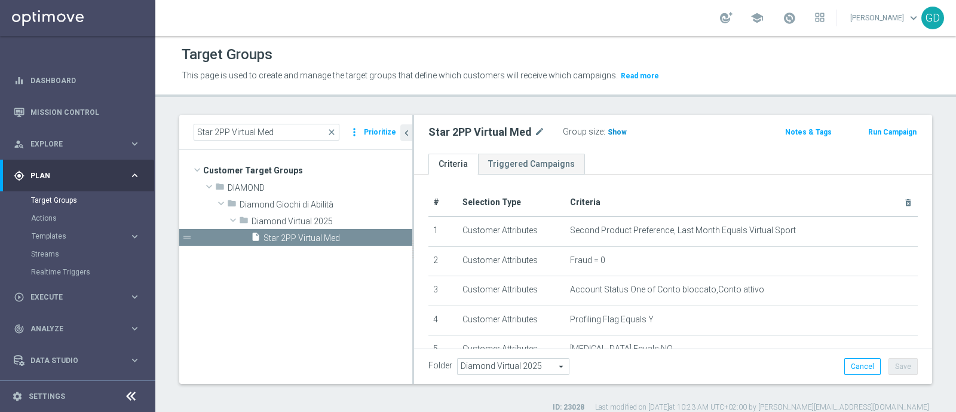
click at [615, 135] on span "Show" at bounding box center [617, 132] width 19 height 8
click at [612, 132] on span "33" at bounding box center [614, 133] width 11 height 11
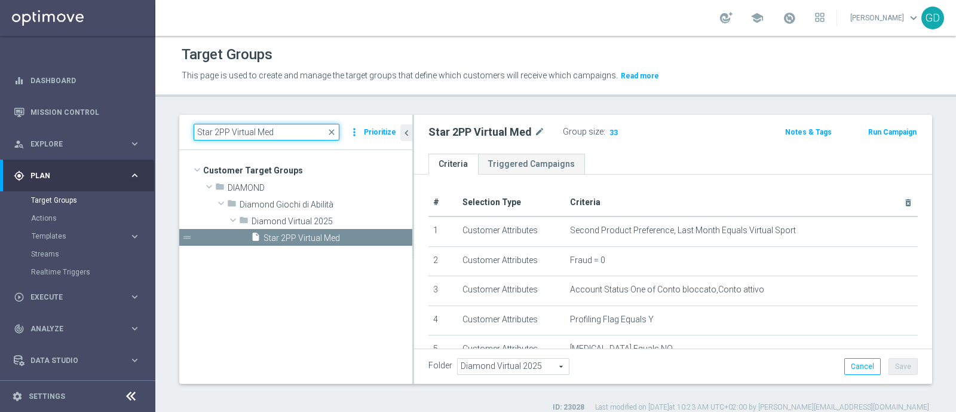
click at [282, 137] on input "Star 2PP Virtual Med" at bounding box center [267, 132] width 146 height 17
type input "S"
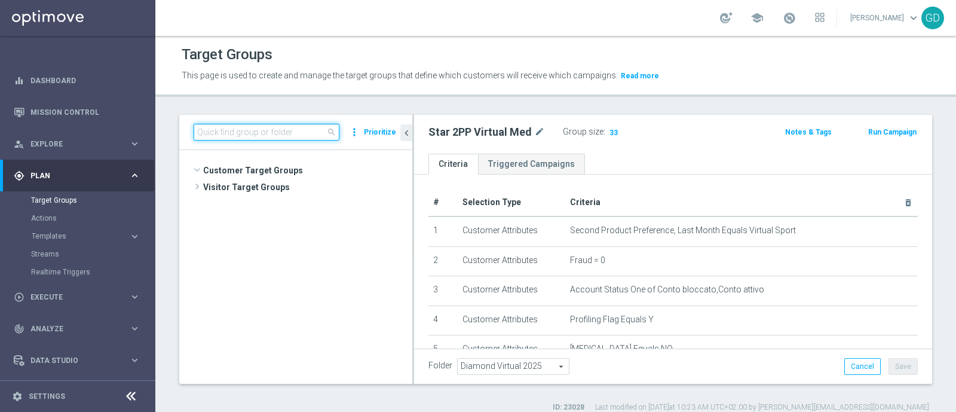
scroll to position [179, 0]
paste input "Star 2PP Virtual Low"
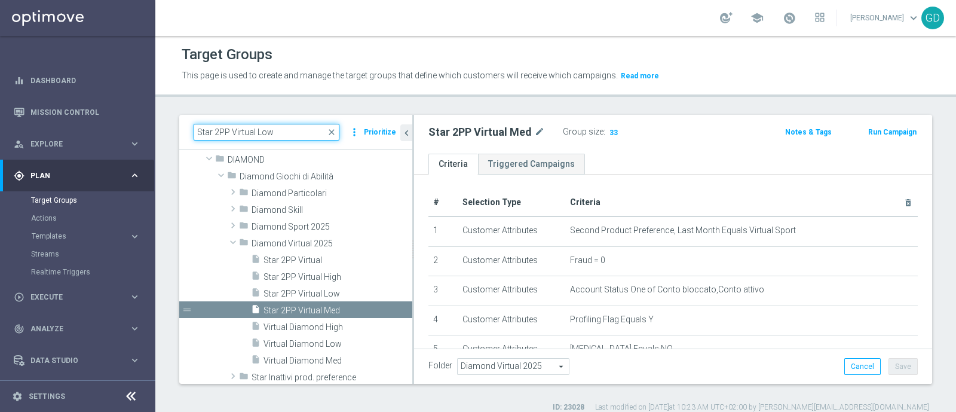
scroll to position [0, 0]
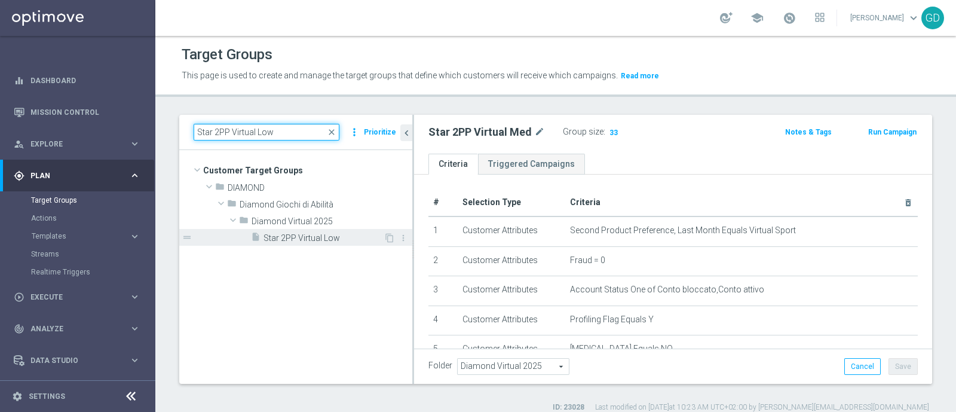
type input "Star 2PP Virtual Low"
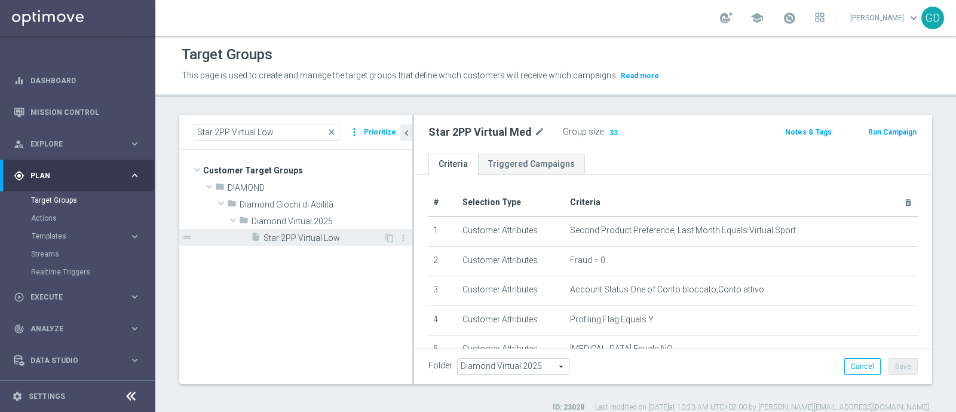
click at [294, 243] on div "insert_drive_file Star 2PP Virtual Low" at bounding box center [317, 237] width 133 height 17
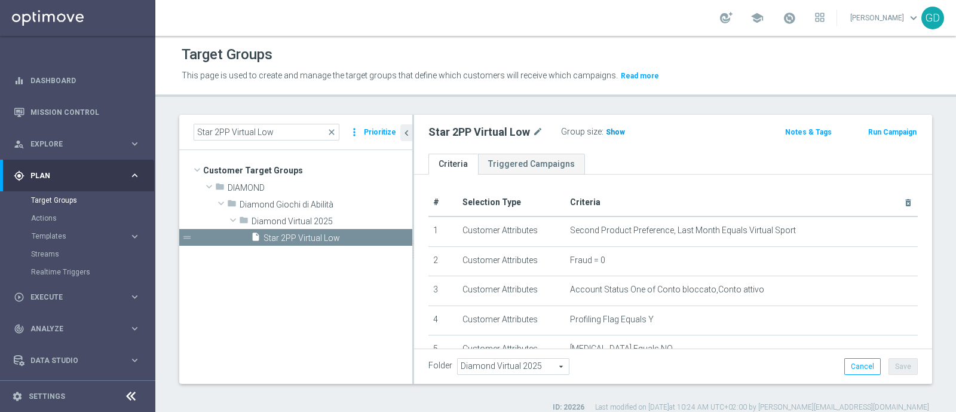
click at [610, 133] on span "Show" at bounding box center [615, 132] width 19 height 8
click at [612, 131] on span "88" at bounding box center [612, 133] width 11 height 11
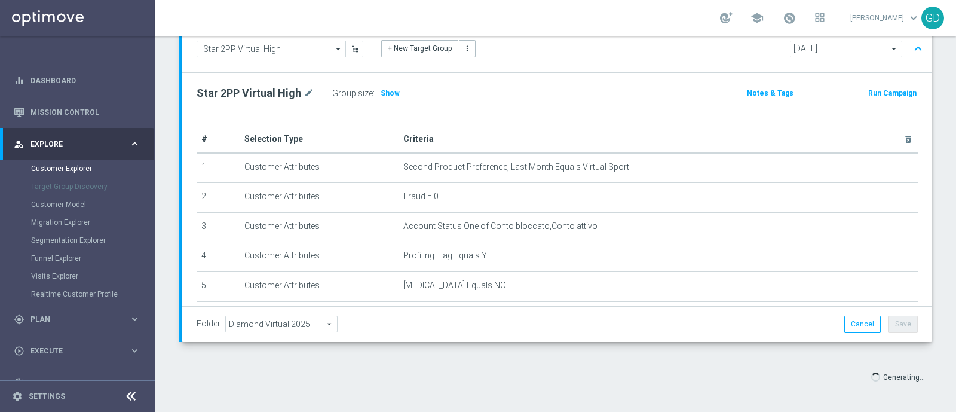
scroll to position [107, 0]
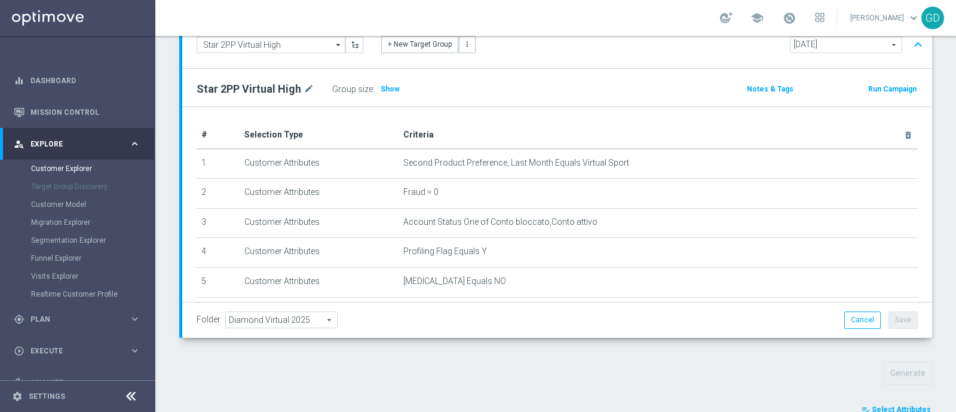
click at [554, 362] on div "Generate" at bounding box center [555, 373] width 771 height 23
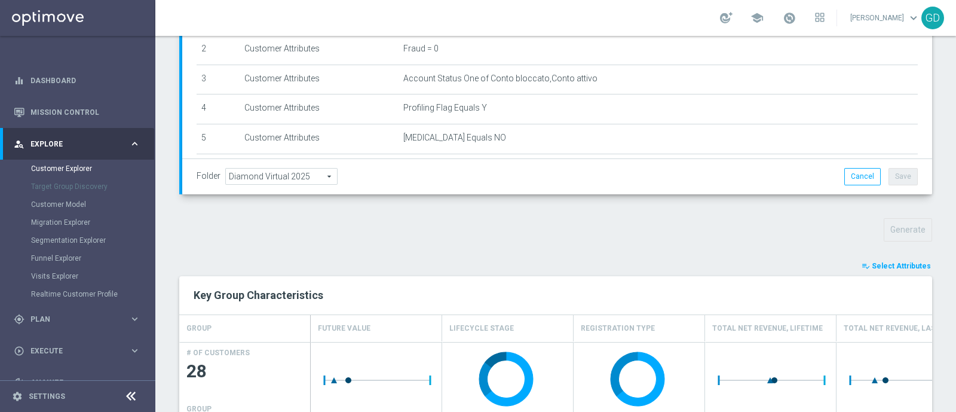
scroll to position [253, 0]
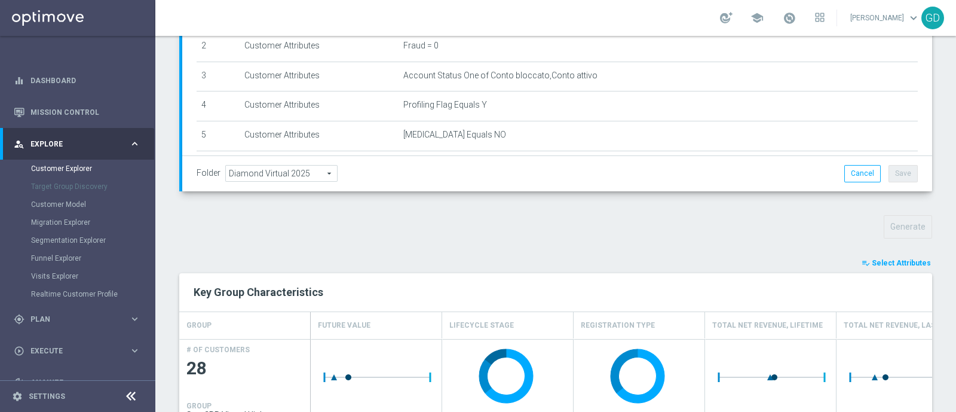
click at [903, 261] on span "Select Attributes" at bounding box center [901, 263] width 59 height 8
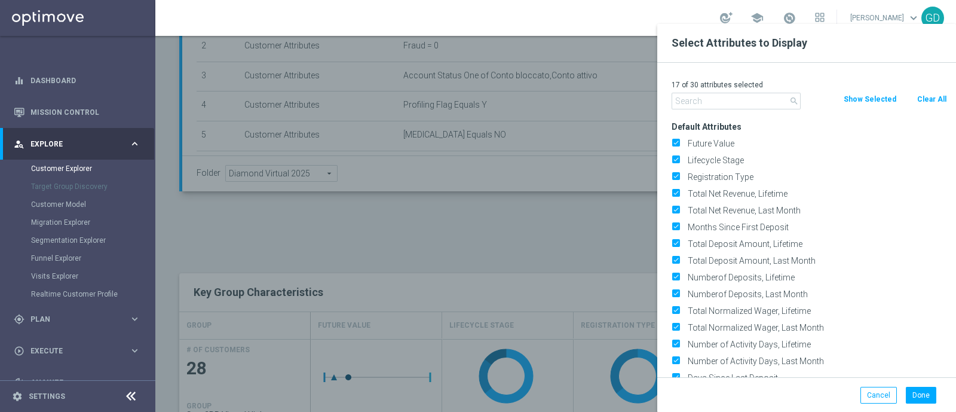
click at [924, 98] on button "Clear All" at bounding box center [932, 99] width 32 height 13
checkbox input "false"
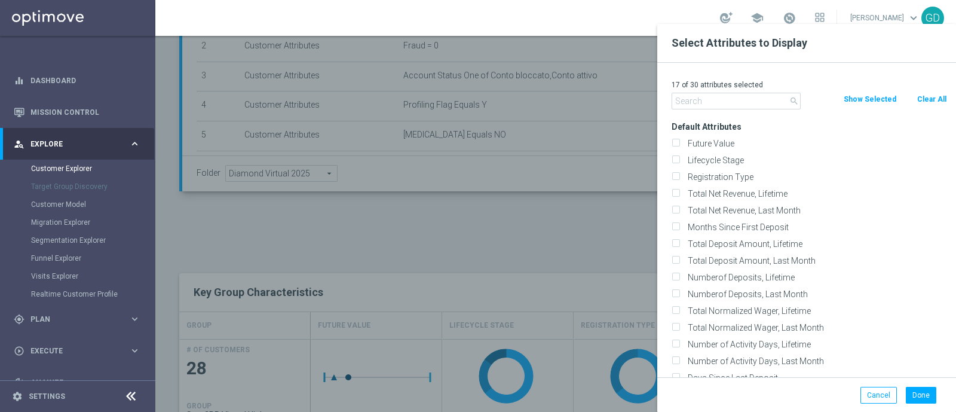
checkbox input "false"
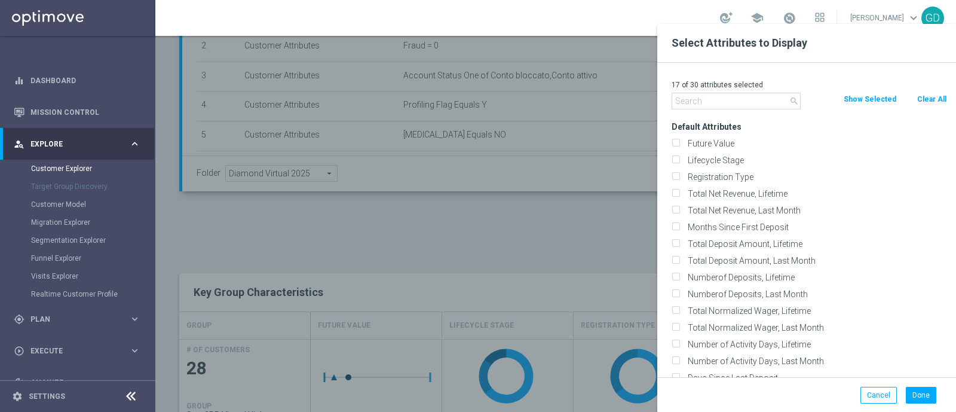
checkbox input "false"
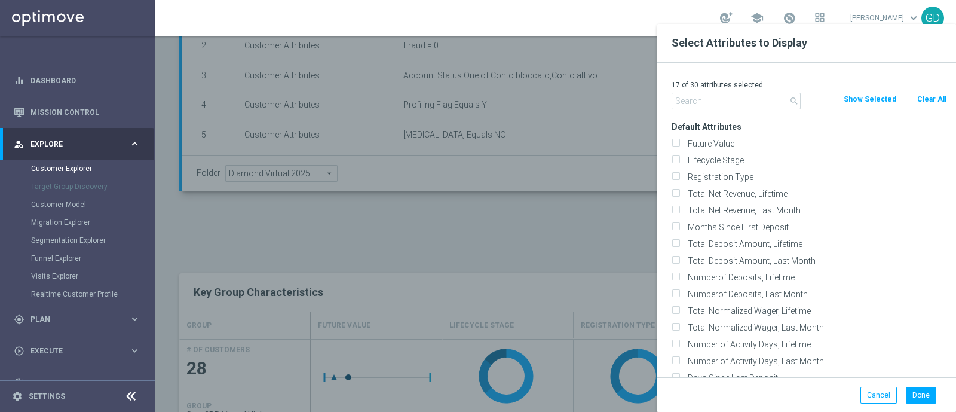
checkbox input "false"
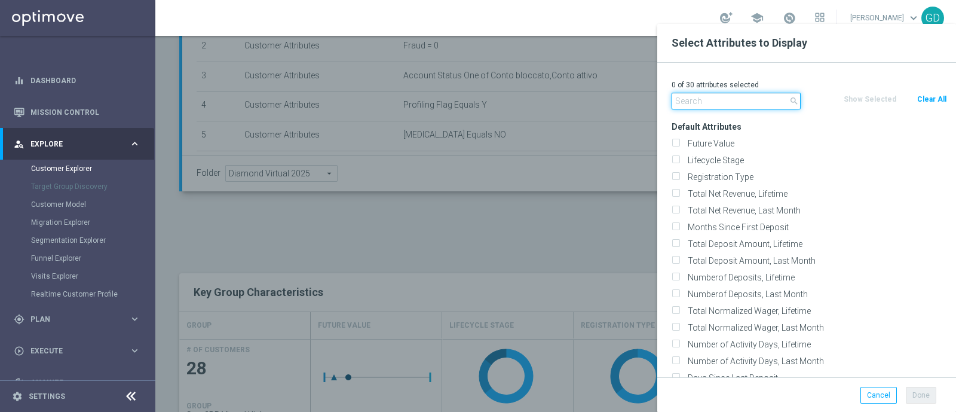
click at [711, 106] on input "text" at bounding box center [736, 101] width 129 height 17
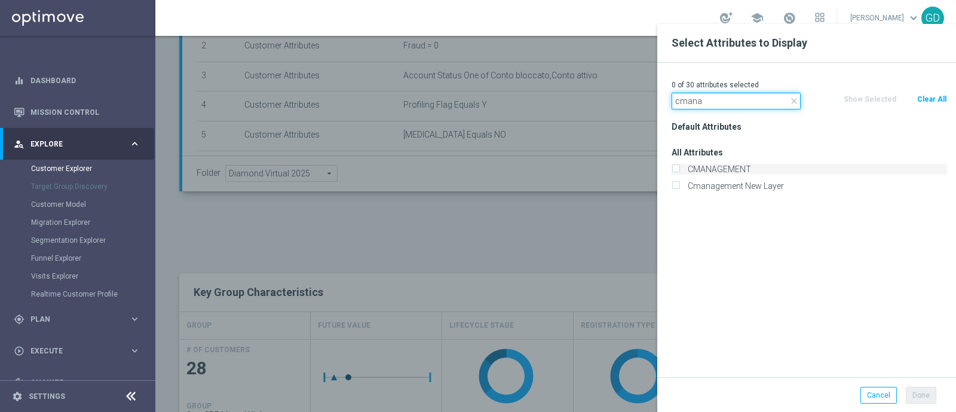
type input "cmana"
click at [679, 171] on input "CMANAGEMENT" at bounding box center [676, 171] width 8 height 8
checkbox input "true"
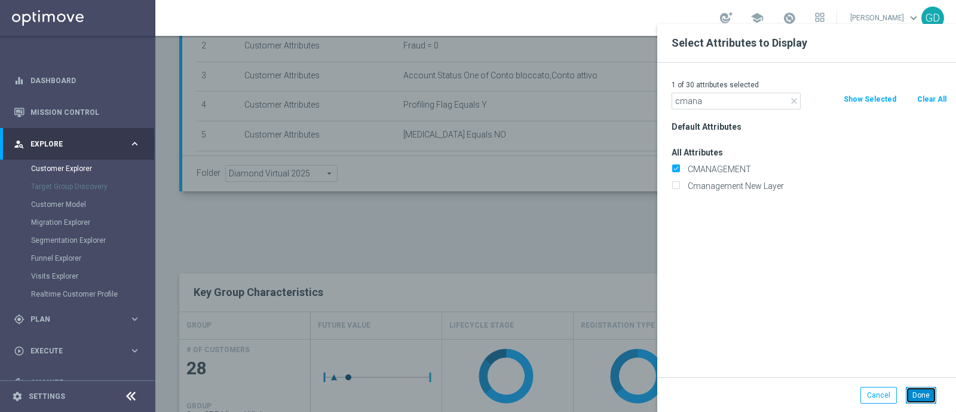
click at [918, 389] on button "Done" at bounding box center [921, 395] width 30 height 17
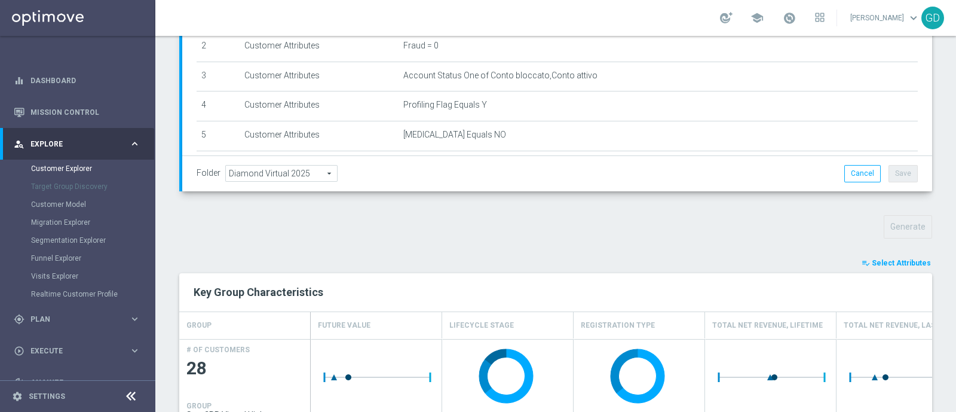
type input "Search"
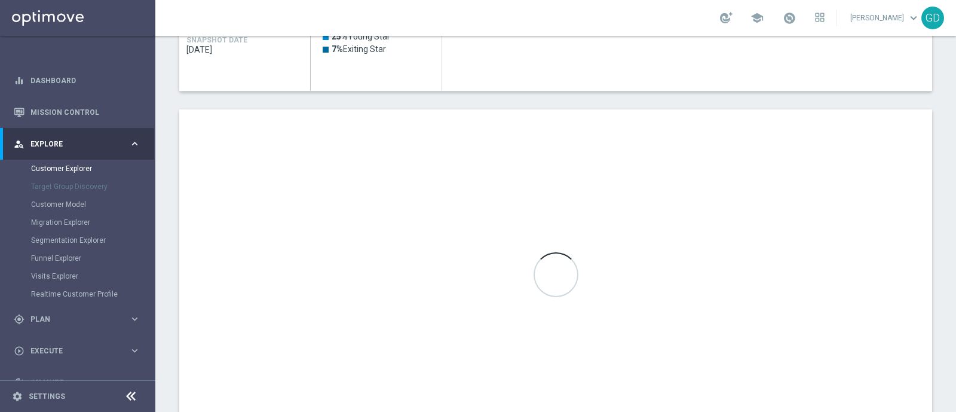
scroll to position [649, 0]
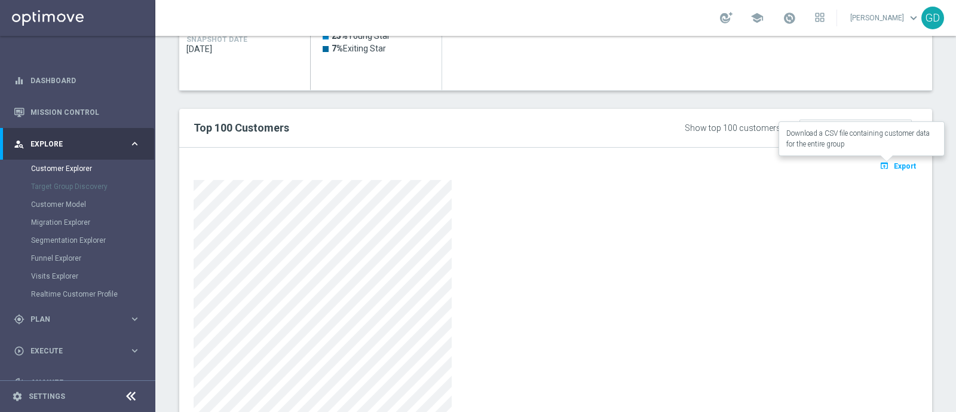
click at [894, 166] on span "Export" at bounding box center [905, 166] width 22 height 8
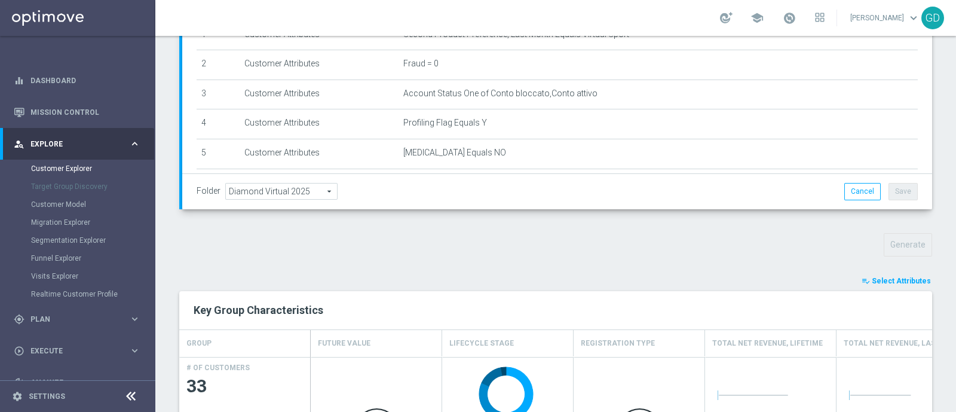
scroll to position [256, 0]
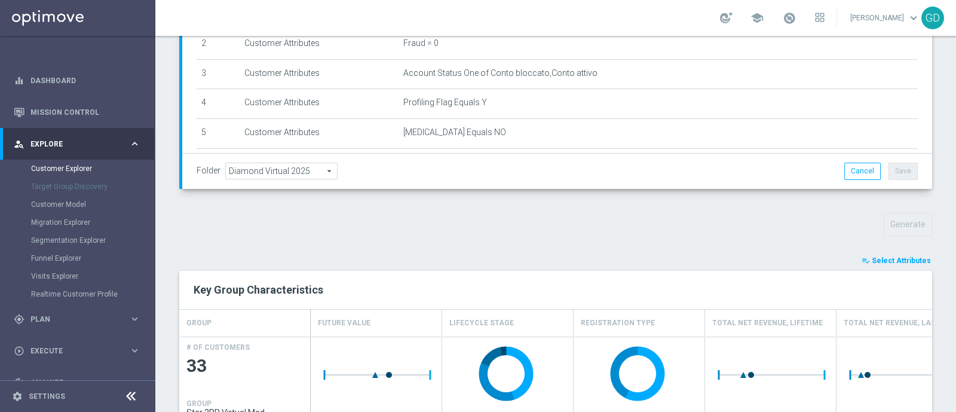
click at [901, 256] on span "Select Attributes" at bounding box center [901, 260] width 59 height 8
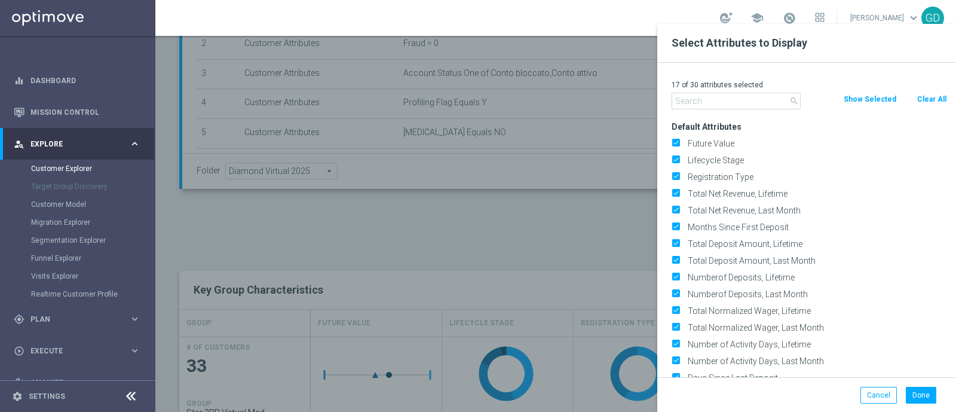
click at [933, 97] on button "Clear All" at bounding box center [932, 99] width 32 height 13
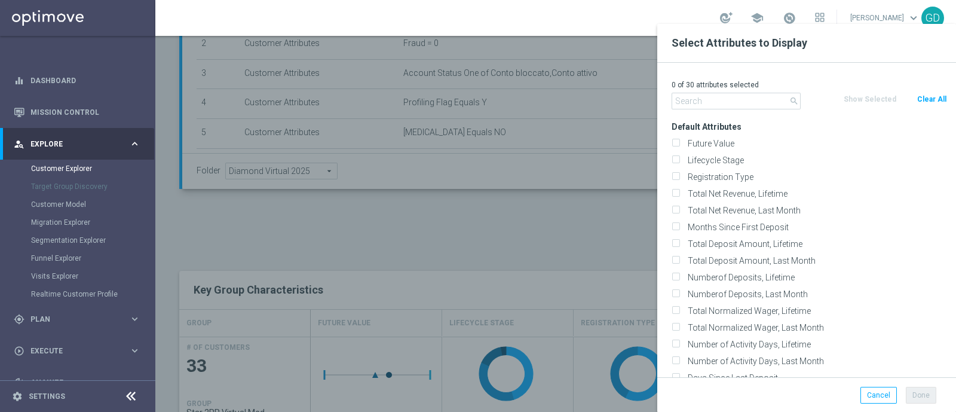
checkbox input "false"
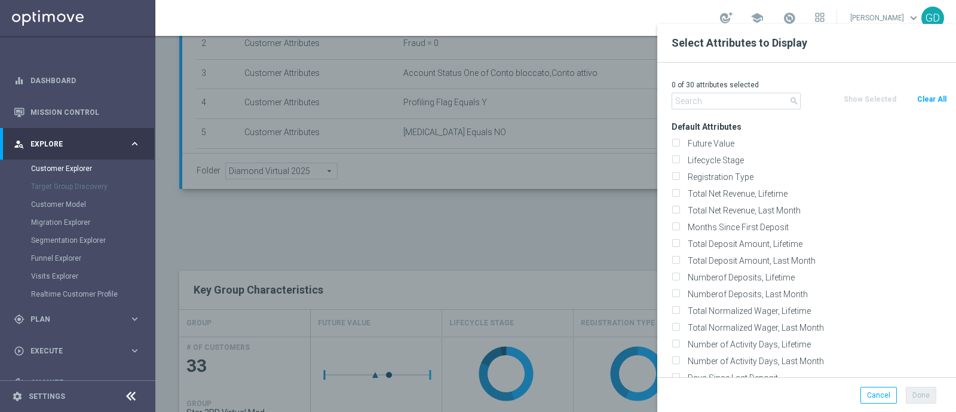
checkbox input "false"
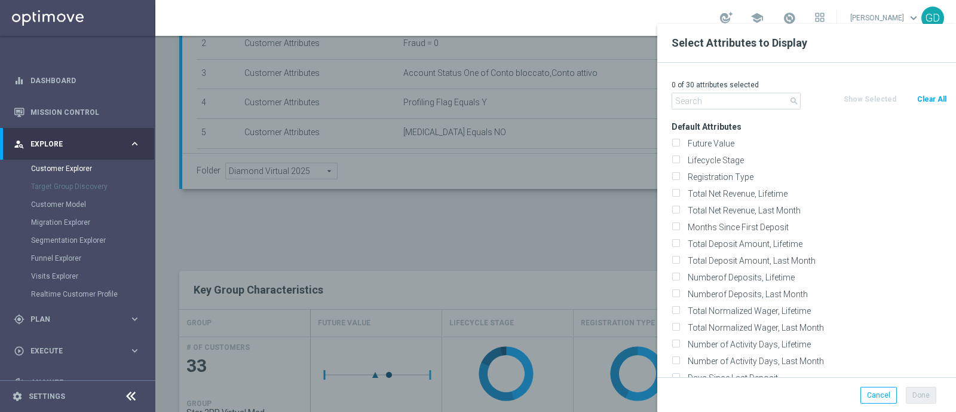
checkbox input "false"
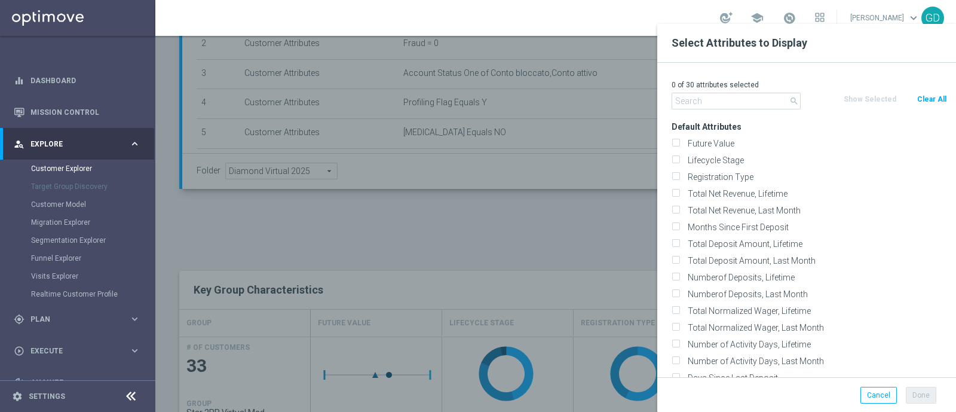
checkbox input "false"
click at [702, 107] on input "text" at bounding box center [736, 101] width 129 height 17
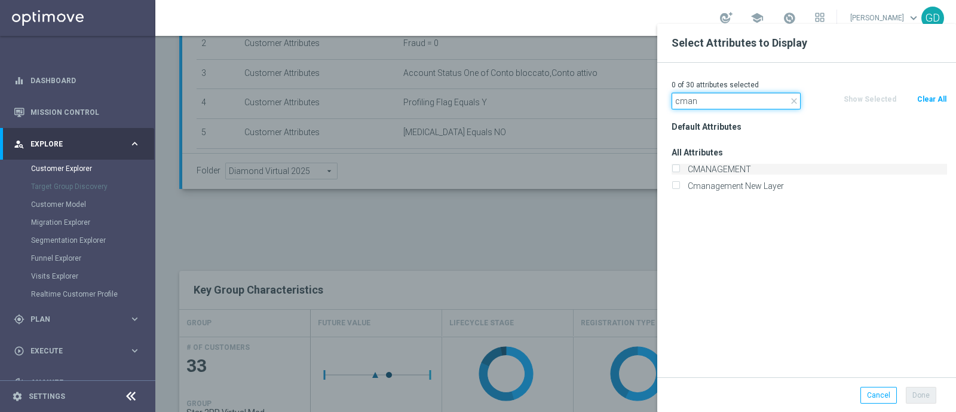
type input "cman"
click at [674, 169] on input "CMANAGEMENT" at bounding box center [676, 171] width 8 height 8
checkbox input "true"
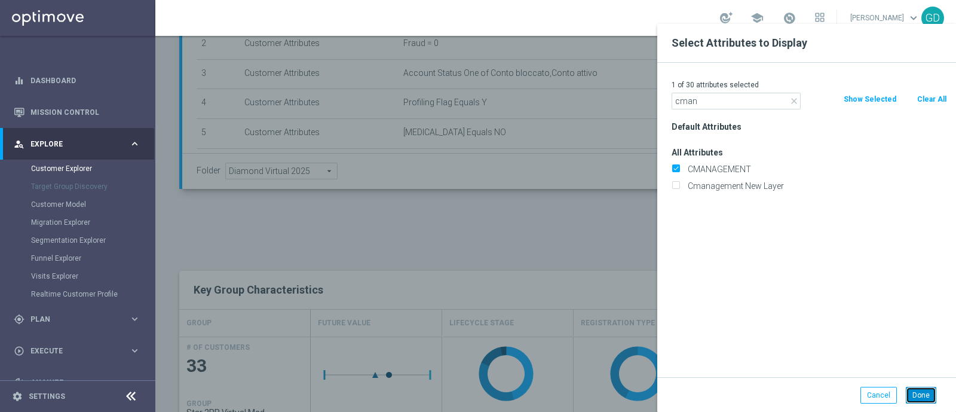
click at [919, 393] on button "Done" at bounding box center [921, 395] width 30 height 17
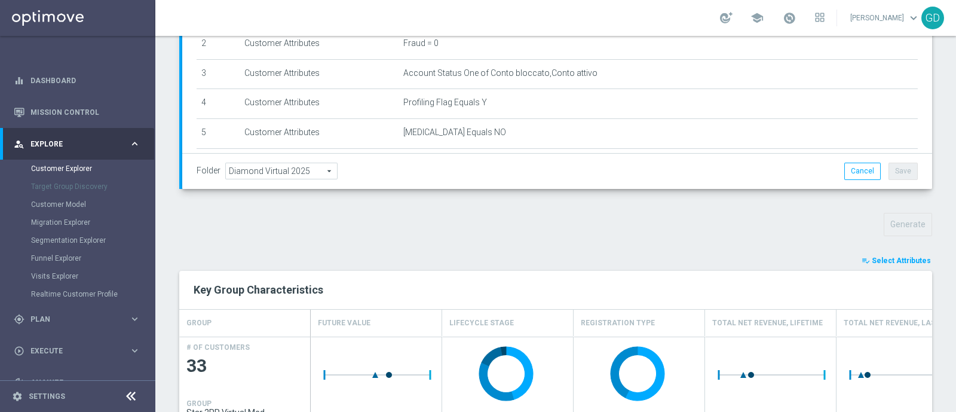
type input "Search"
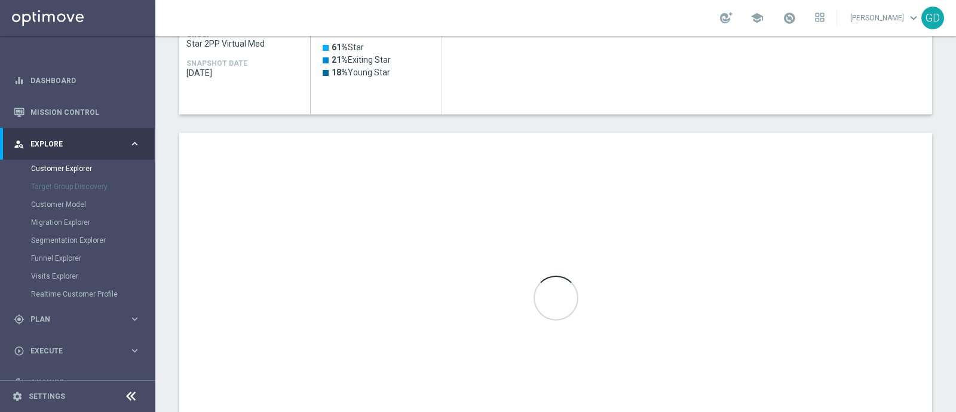
scroll to position [632, 0]
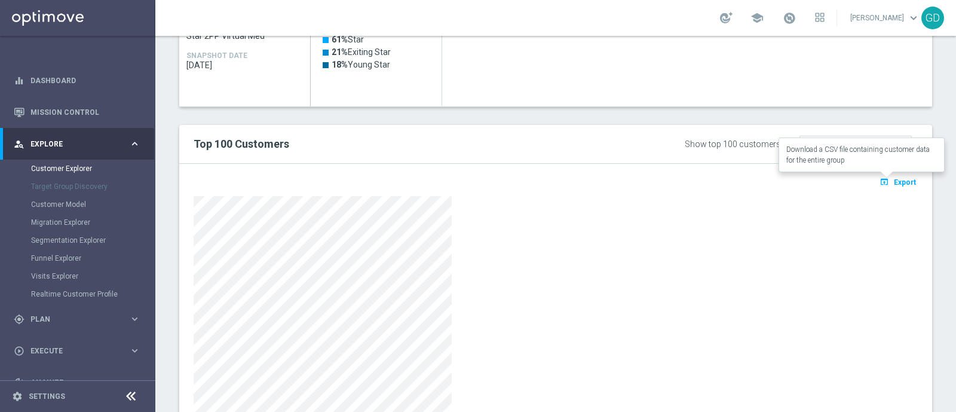
click at [894, 181] on span "Export" at bounding box center [905, 182] width 22 height 8
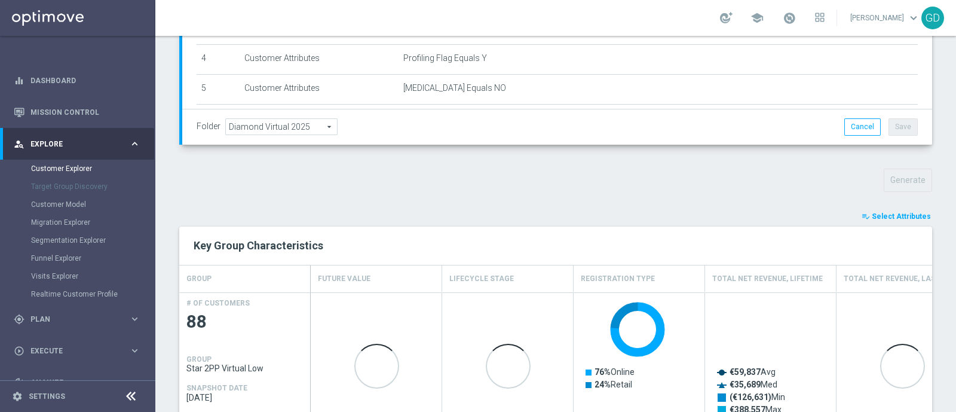
scroll to position [331, 0]
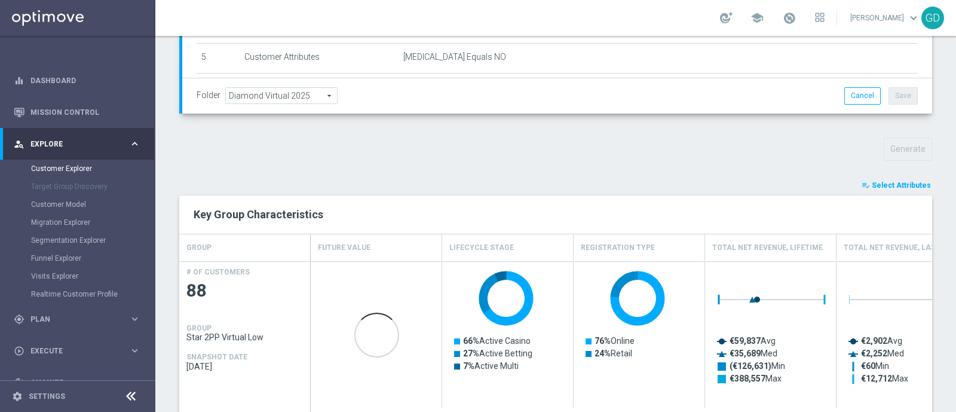
click at [906, 186] on span "Select Attributes" at bounding box center [901, 185] width 59 height 8
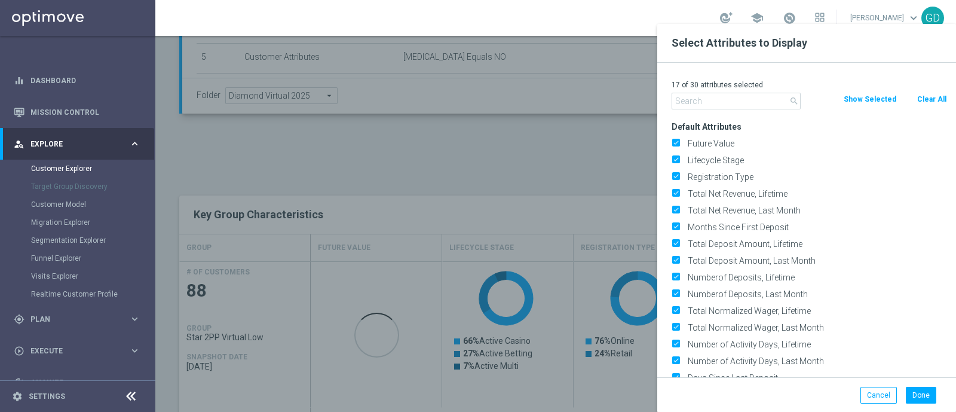
click at [939, 96] on button "Clear All" at bounding box center [932, 99] width 32 height 13
checkbox input "false"
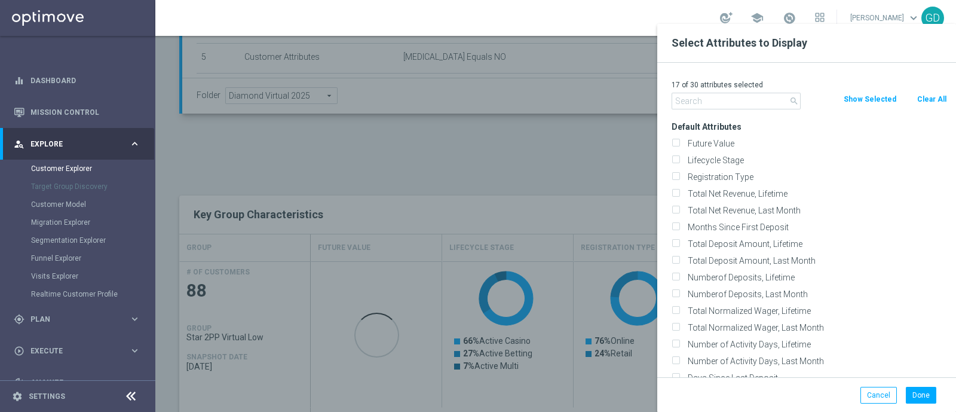
checkbox input "false"
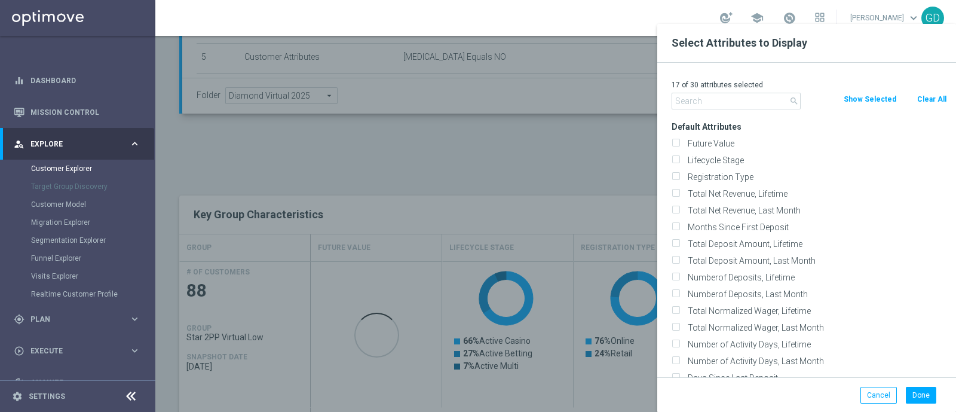
checkbox input "false"
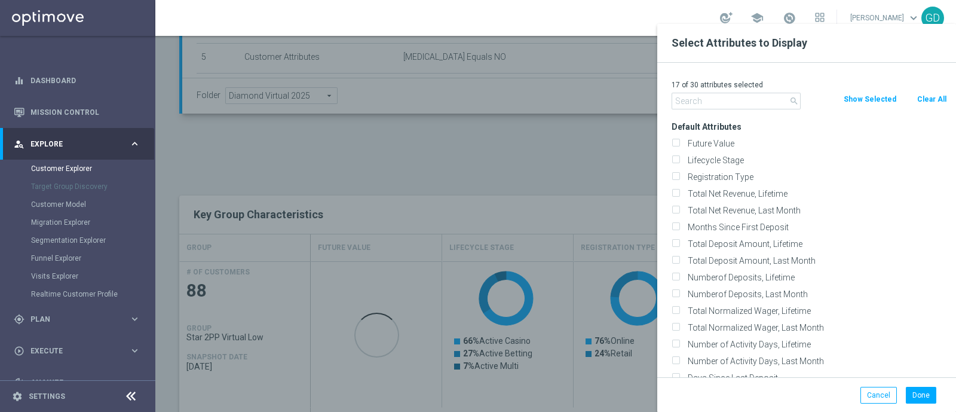
checkbox input "false"
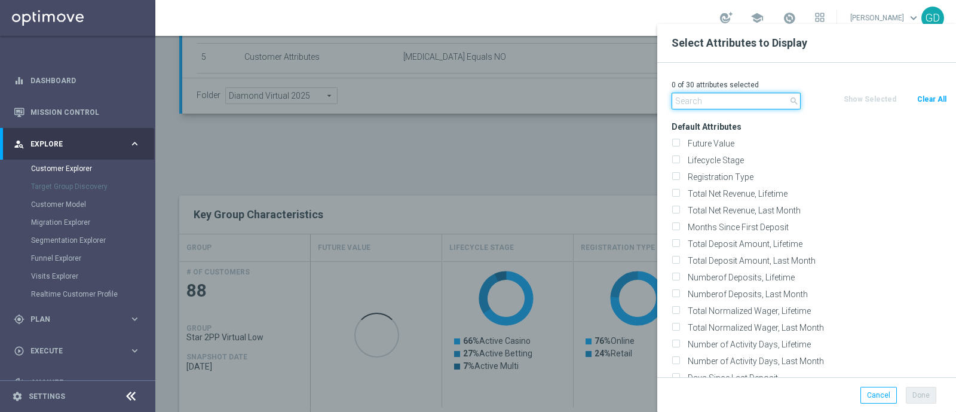
click at [717, 102] on input "text" at bounding box center [736, 101] width 129 height 17
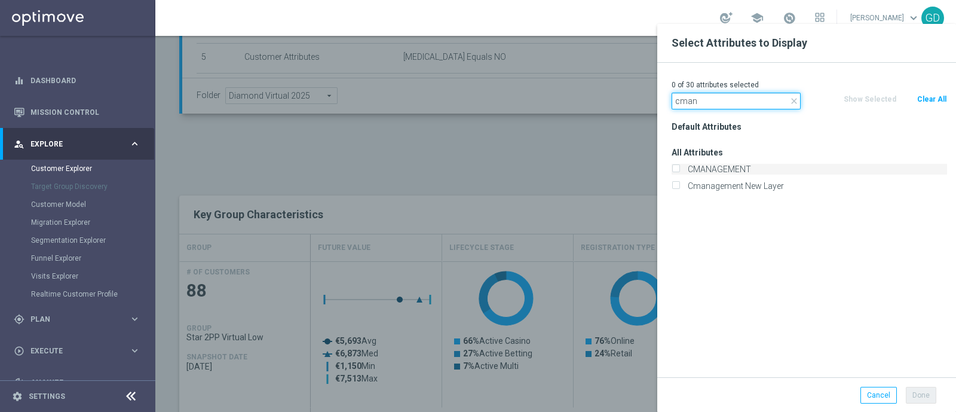
type input "cman"
click at [678, 167] on input "CMANAGEMENT" at bounding box center [676, 171] width 8 height 8
checkbox input "true"
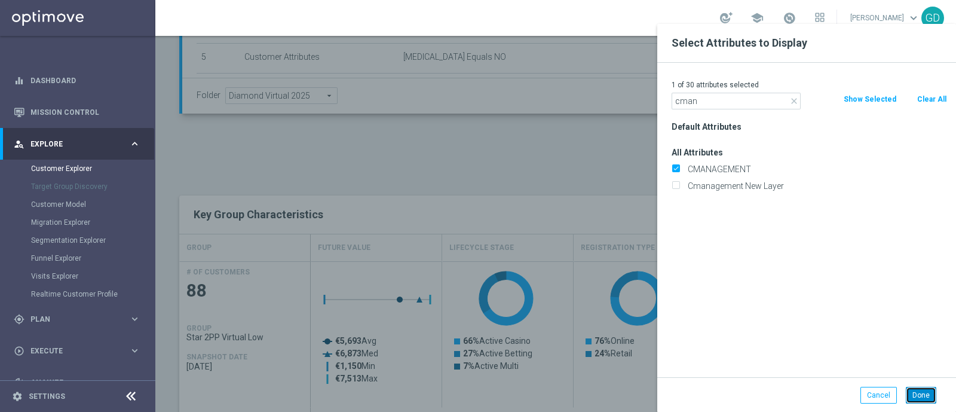
click at [921, 394] on button "Done" at bounding box center [921, 395] width 30 height 17
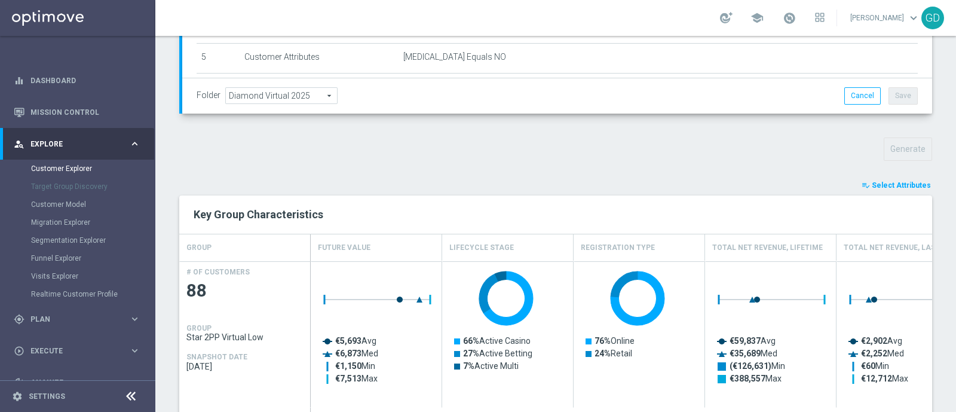
type input "Search"
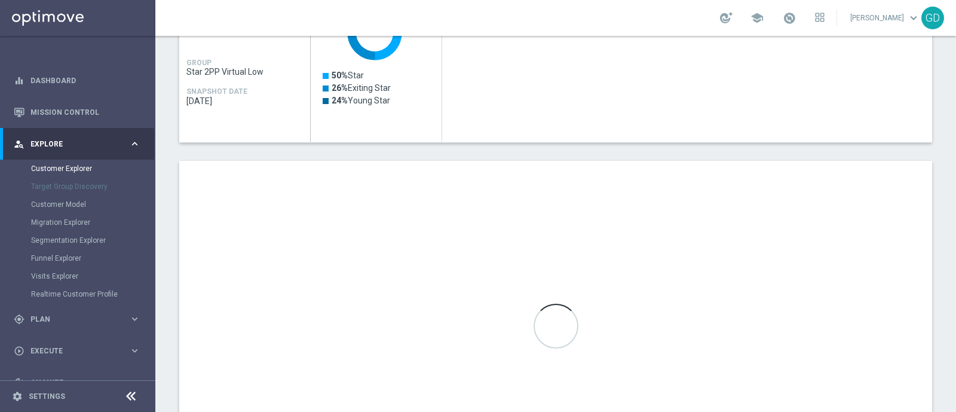
scroll to position [597, 0]
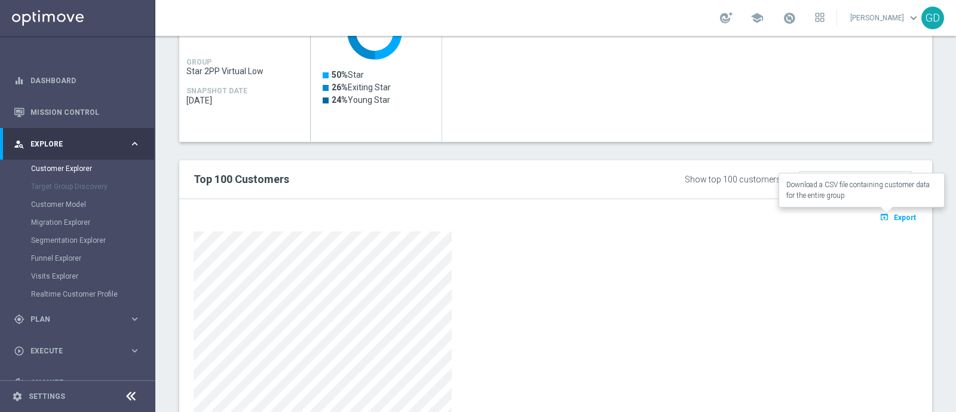
click at [894, 216] on span "Export" at bounding box center [905, 217] width 22 height 8
